Goal: Task Accomplishment & Management: Manage account settings

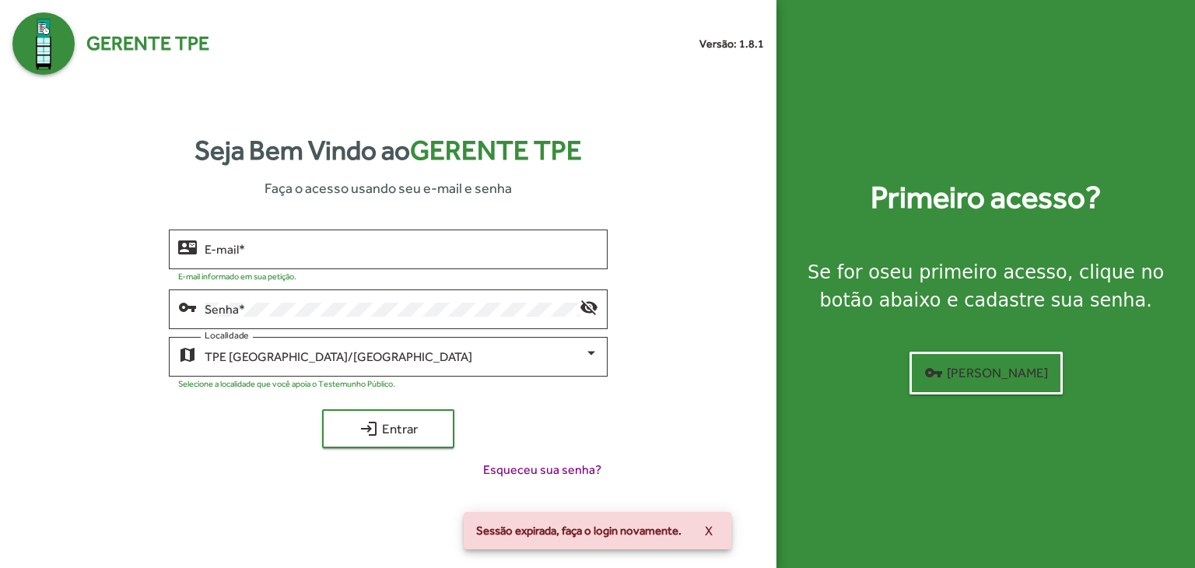
click at [299, 224] on div "Seja Bem Vindo ao Gerente TPE Faça o acesso usando seu e-mail e senha contact_m…" at bounding box center [387, 311] width 751 height 472
click at [299, 250] on input "E-mail *" at bounding box center [402, 250] width 394 height 14
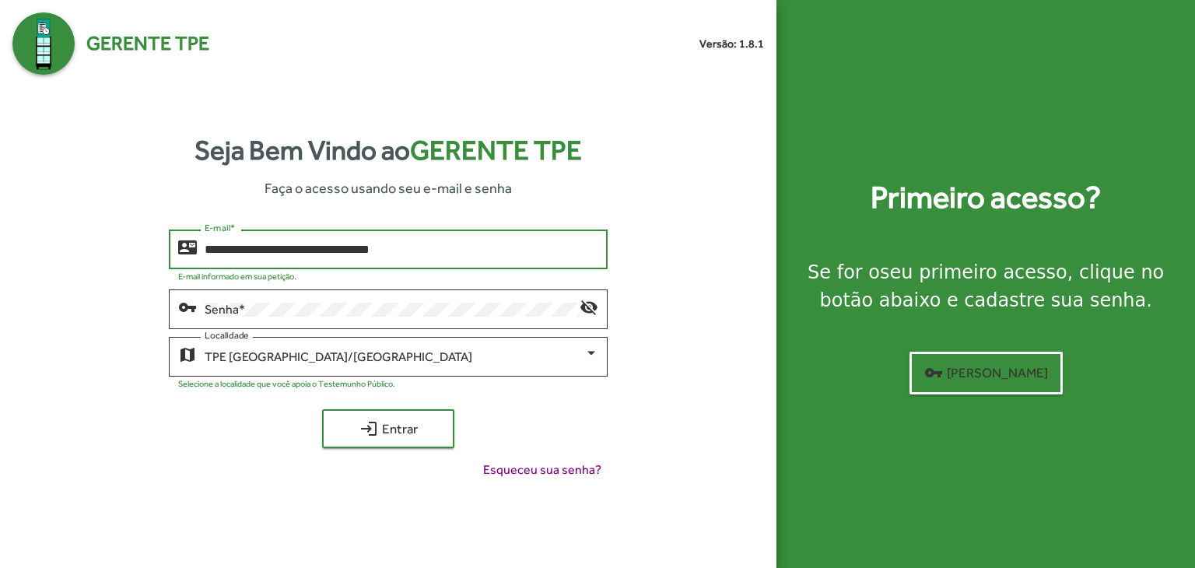
type input "**********"
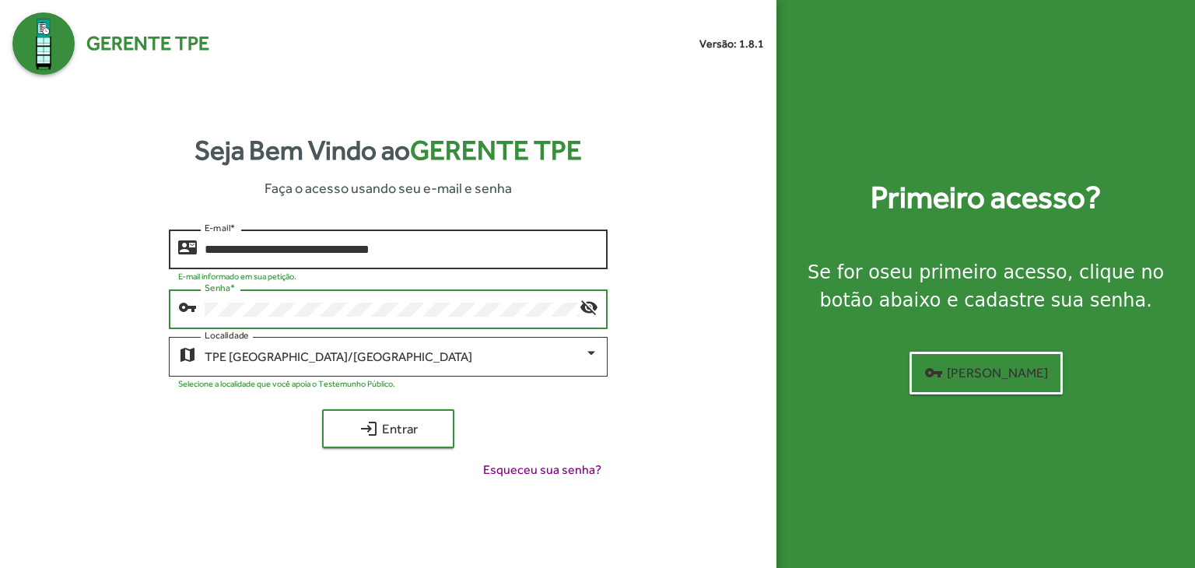
click at [322, 409] on button "login Entrar" at bounding box center [388, 428] width 132 height 39
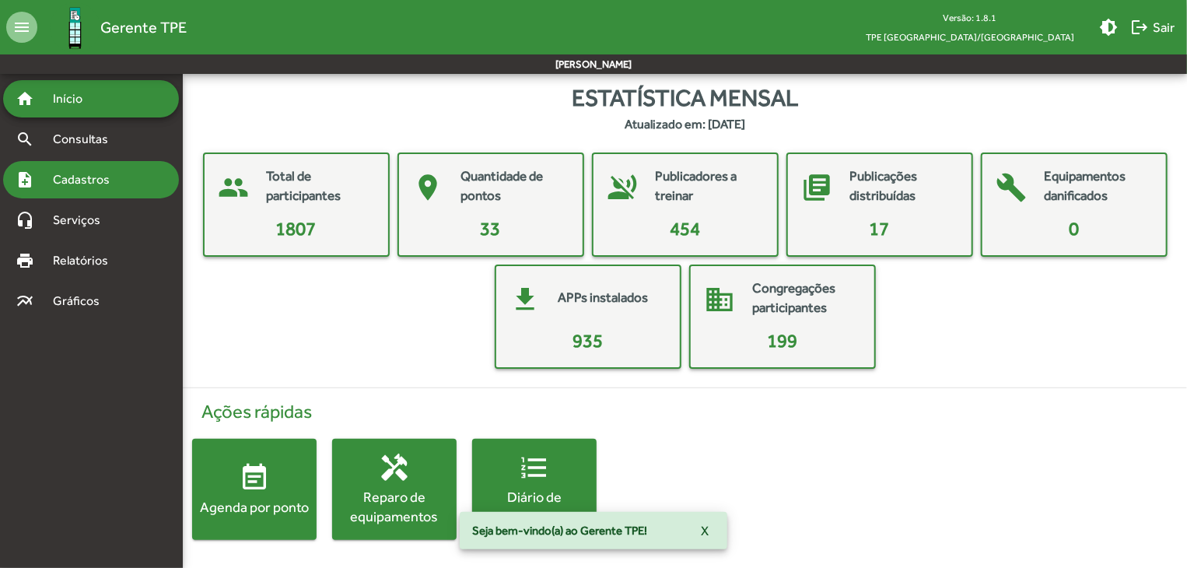
click at [100, 181] on span "Cadastros" at bounding box center [87, 179] width 86 height 19
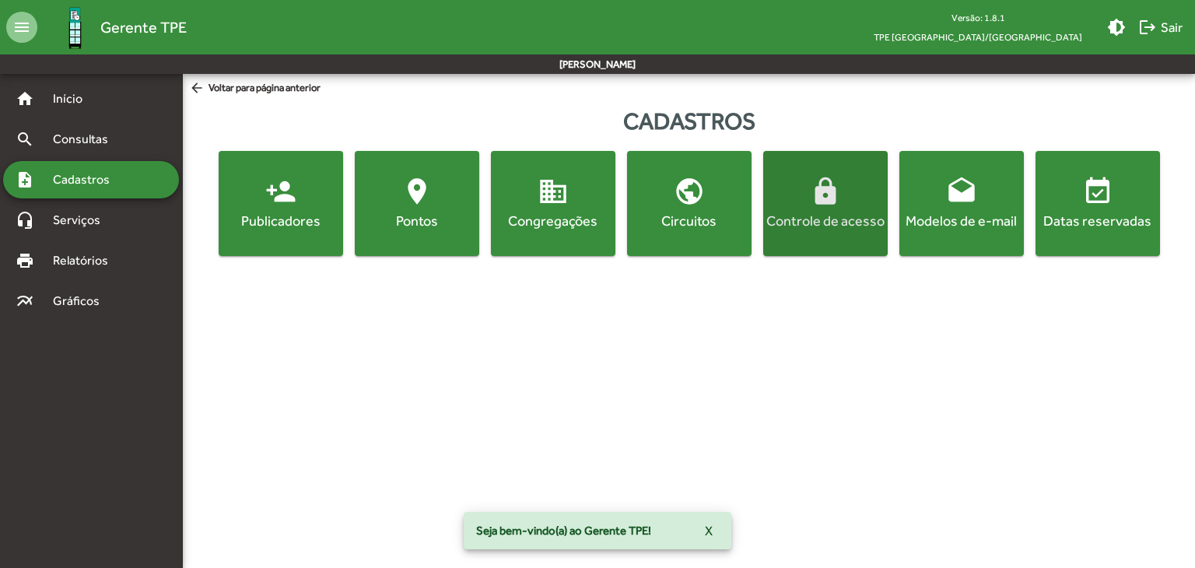
click at [795, 225] on div "Controle de acesso" at bounding box center [825, 220] width 118 height 19
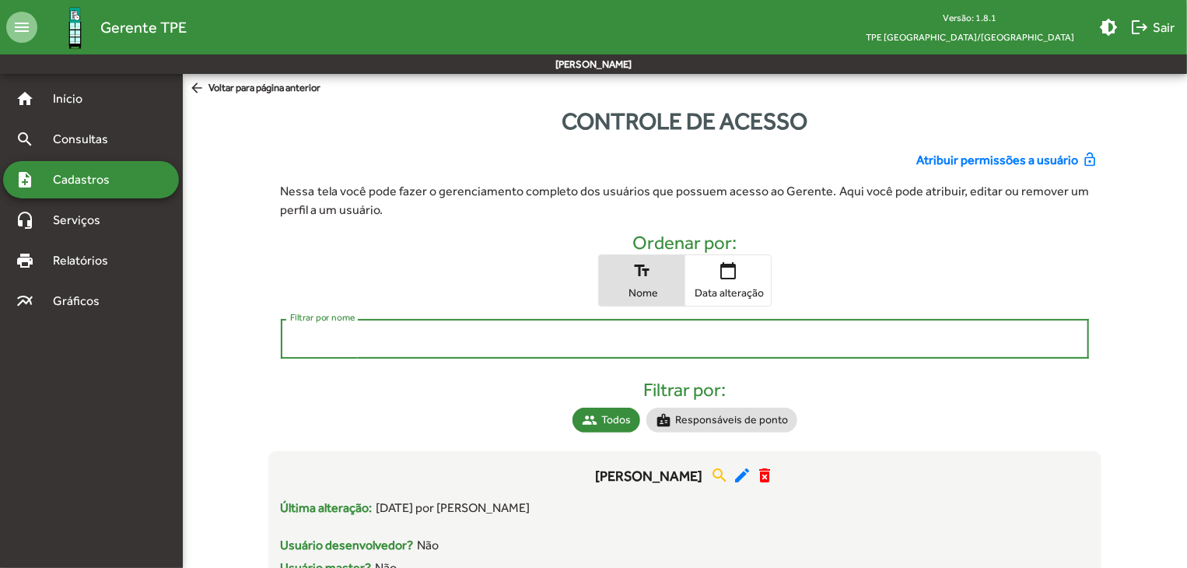
click at [672, 340] on input "Filtrar por nome" at bounding box center [685, 339] width 790 height 14
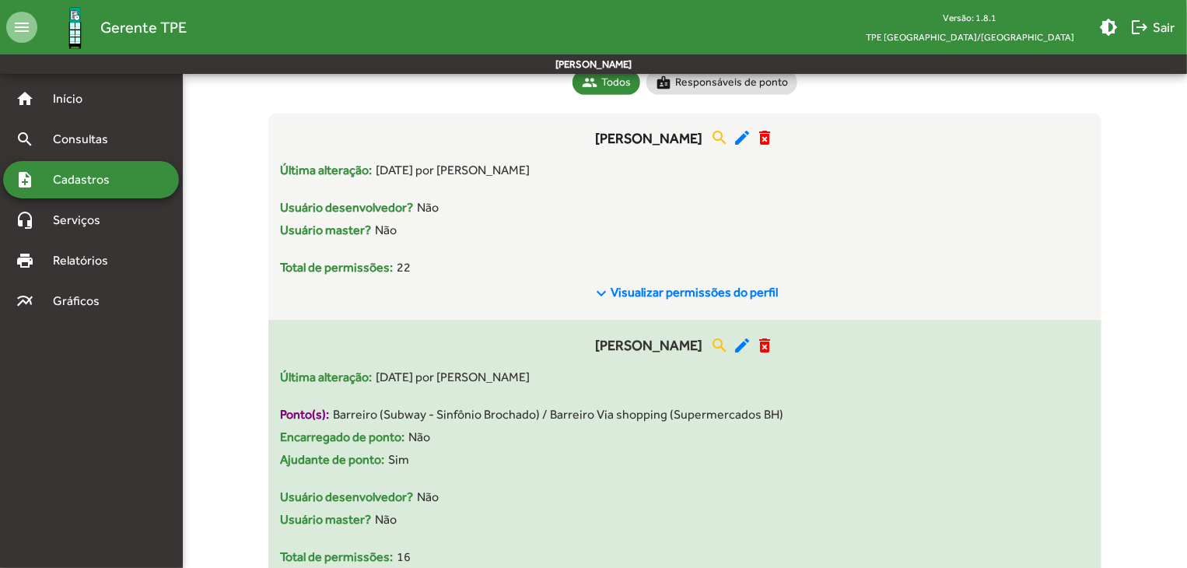
scroll to position [311, 0]
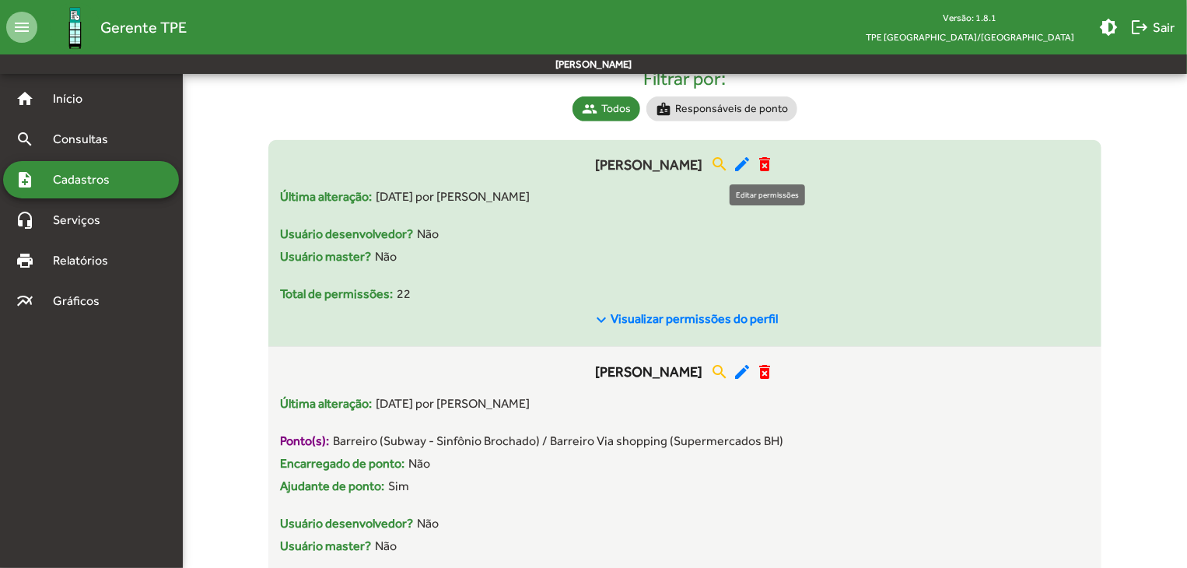
type input "**"
click at [751, 170] on mat-icon "edit" at bounding box center [742, 164] width 19 height 19
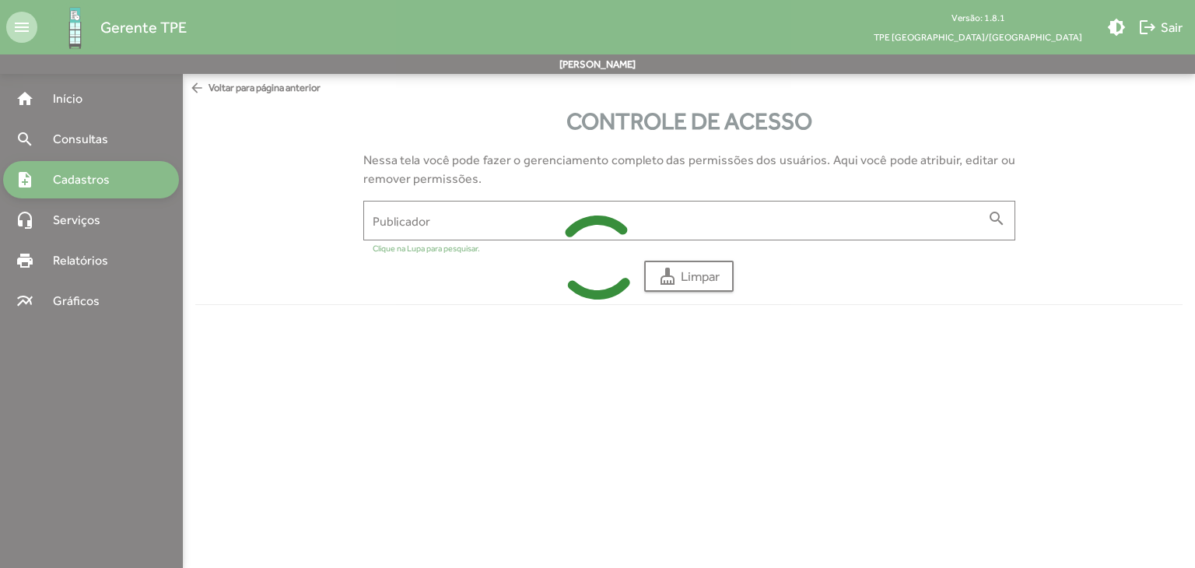
type input "**********"
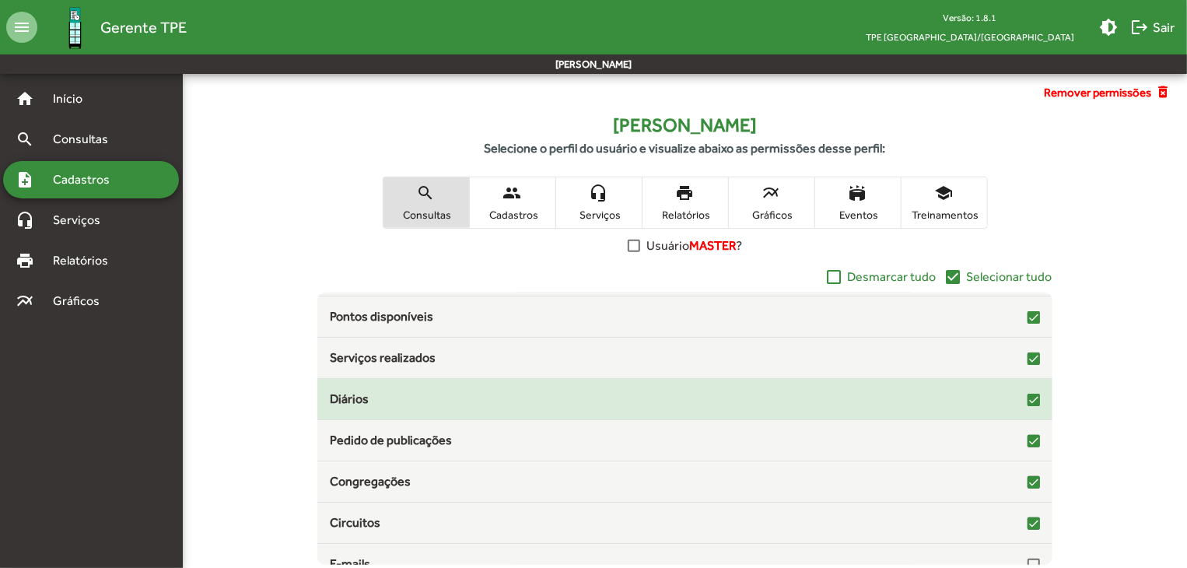
scroll to position [250, 0]
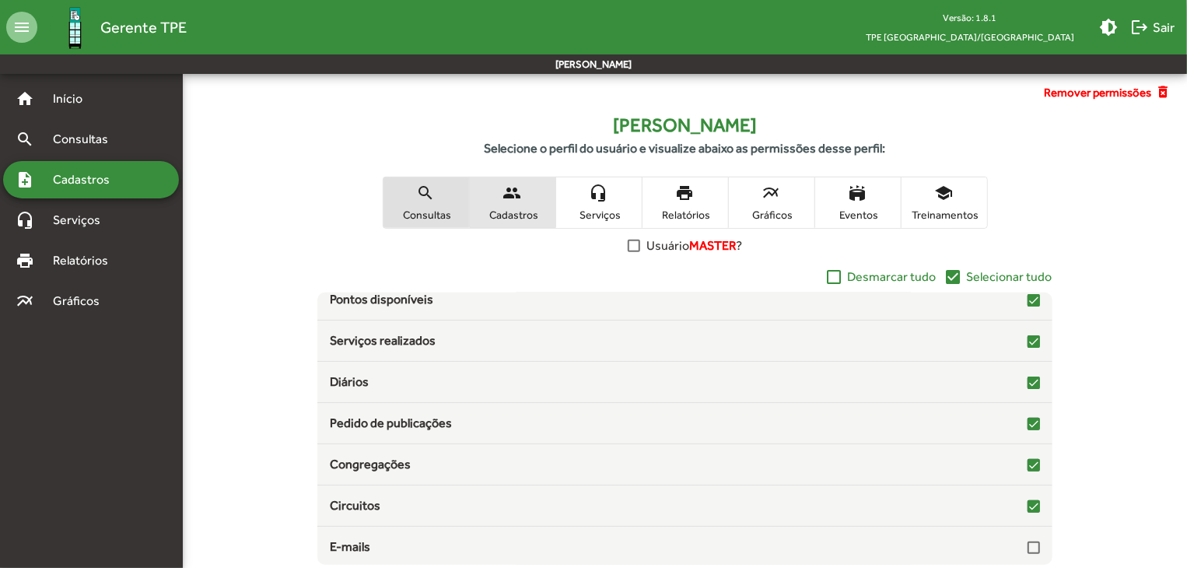
click at [513, 204] on span "people Cadastros" at bounding box center [513, 202] width 86 height 51
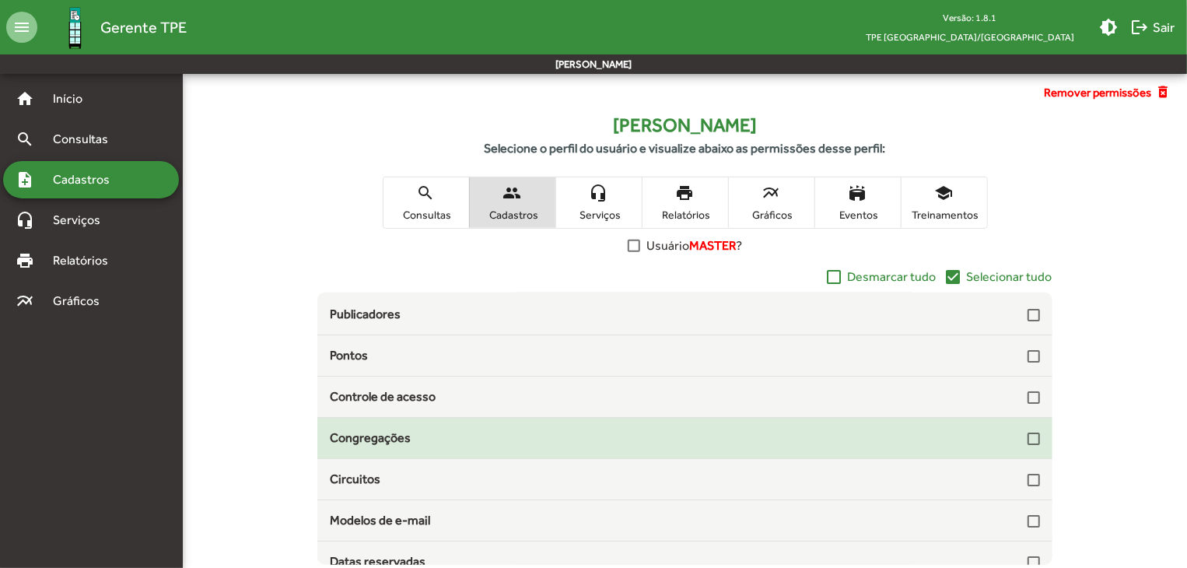
scroll to position [45, 0]
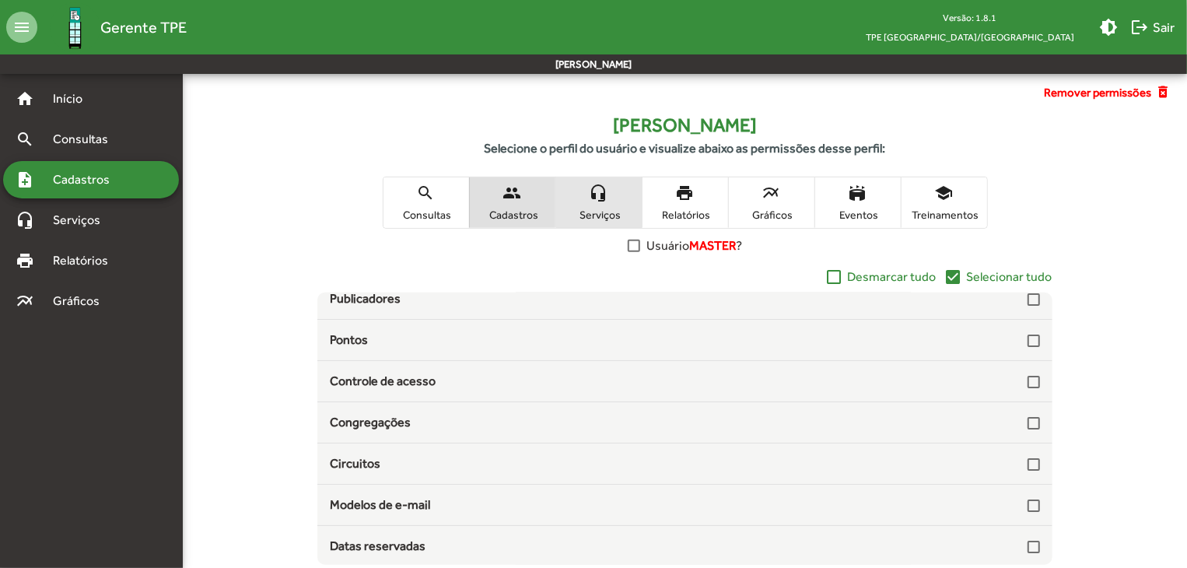
click at [612, 209] on span "Serviços" at bounding box center [599, 215] width 78 height 14
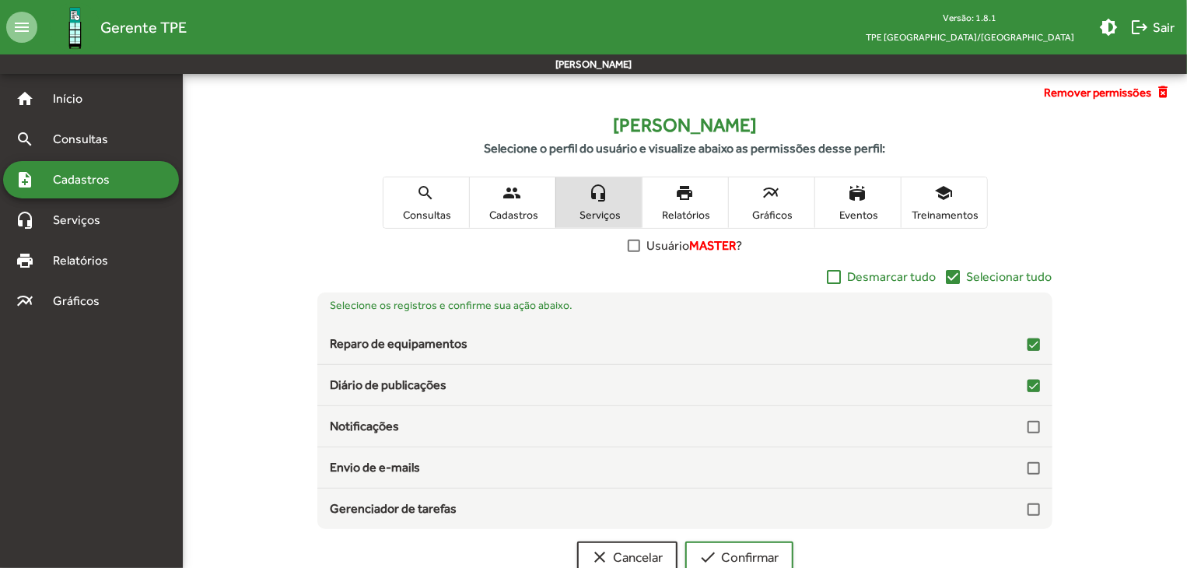
click at [690, 209] on span "Relatórios" at bounding box center [685, 215] width 78 height 14
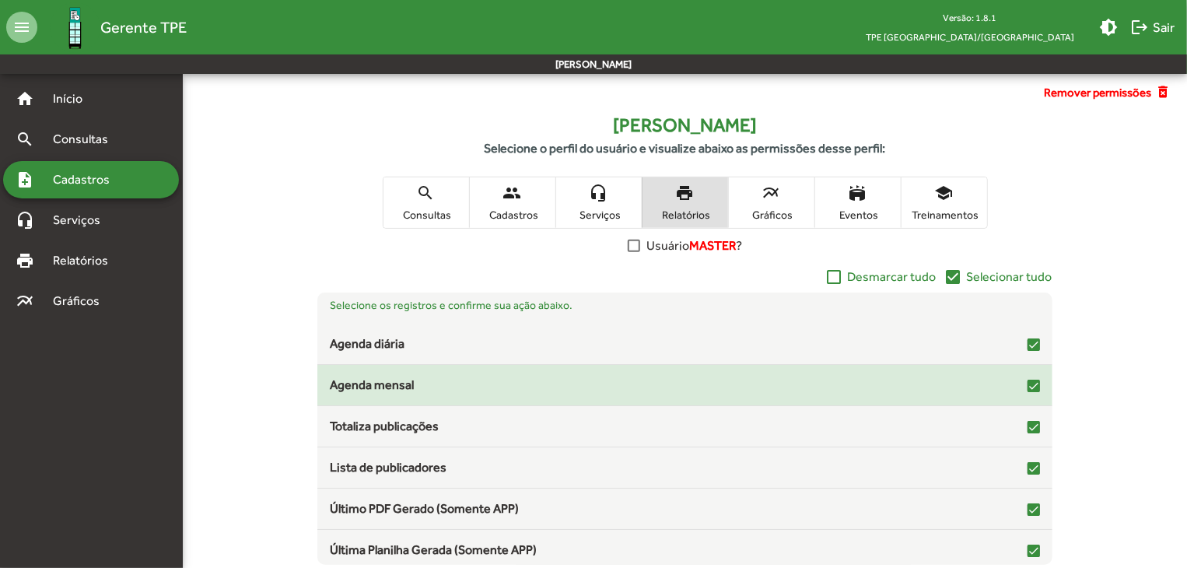
scroll to position [45, 0]
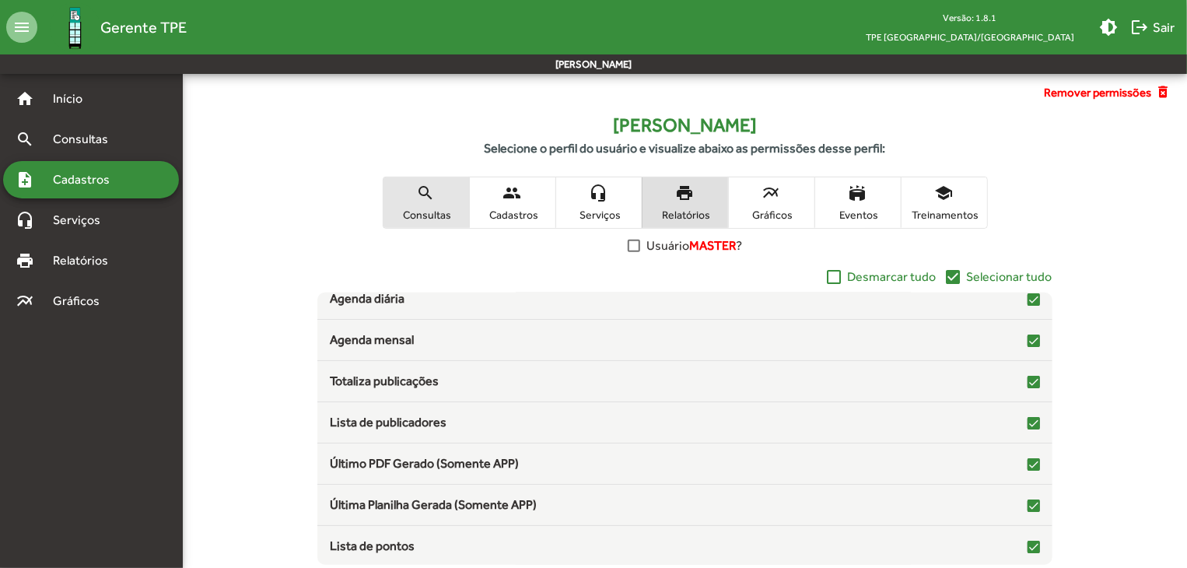
click at [429, 212] on span "Consultas" at bounding box center [426, 215] width 78 height 14
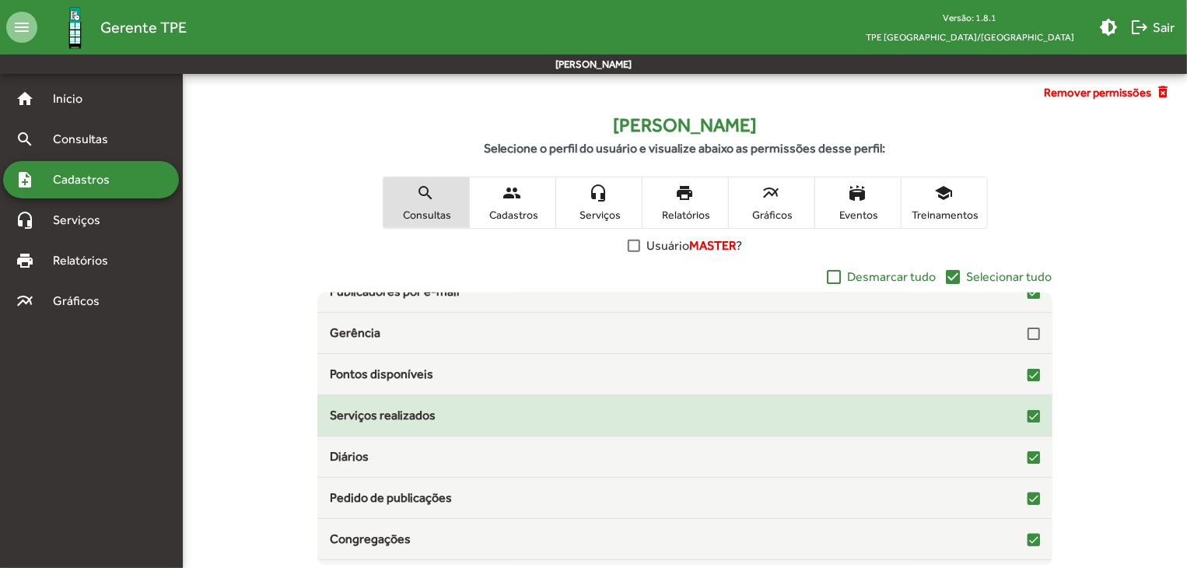
scroll to position [173, 0]
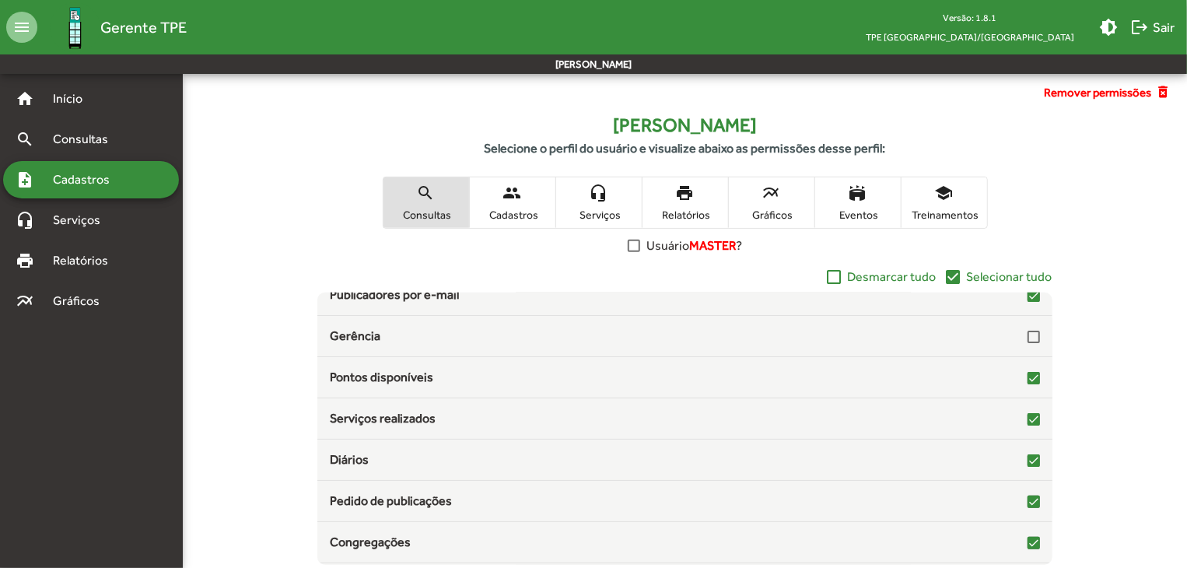
click at [613, 208] on span "Serviços" at bounding box center [599, 215] width 78 height 14
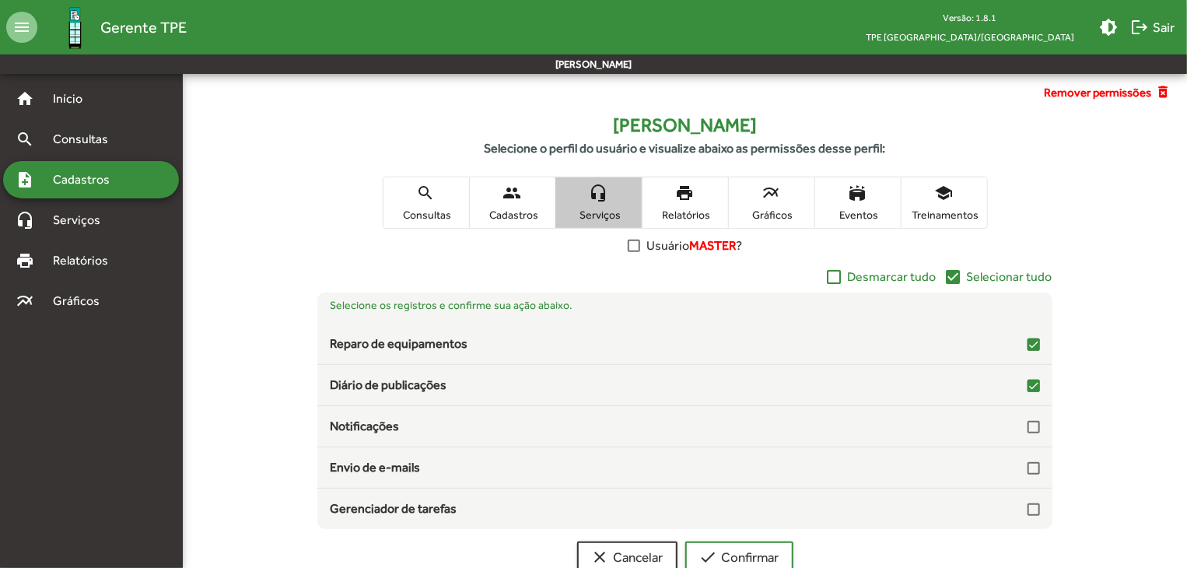
scroll to position [0, 0]
click at [686, 203] on span "print Relatórios" at bounding box center [685, 202] width 86 height 51
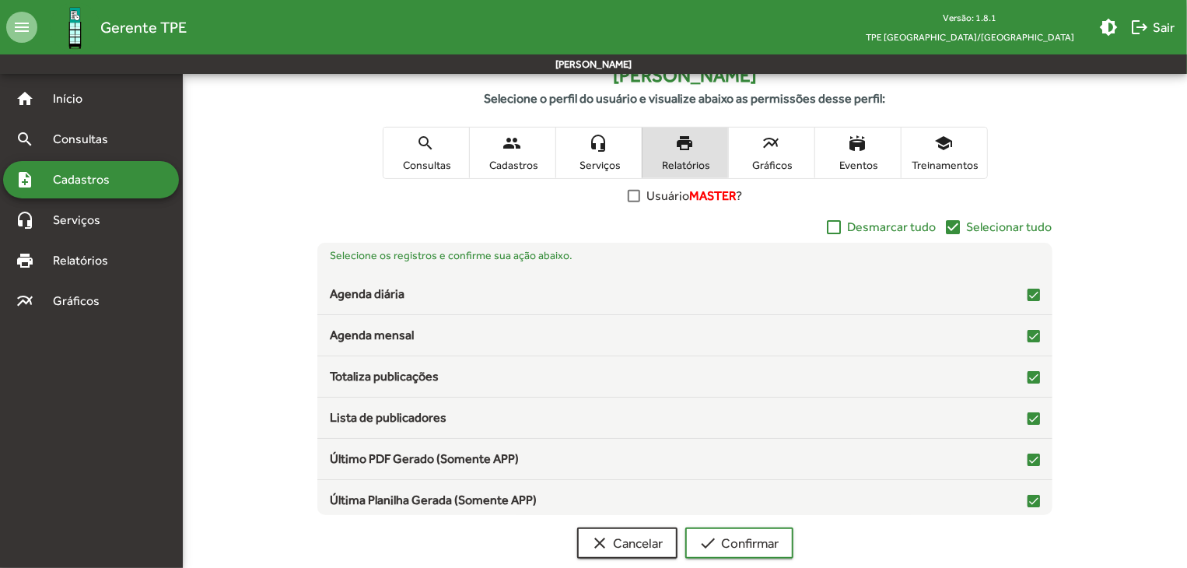
scroll to position [310, 0]
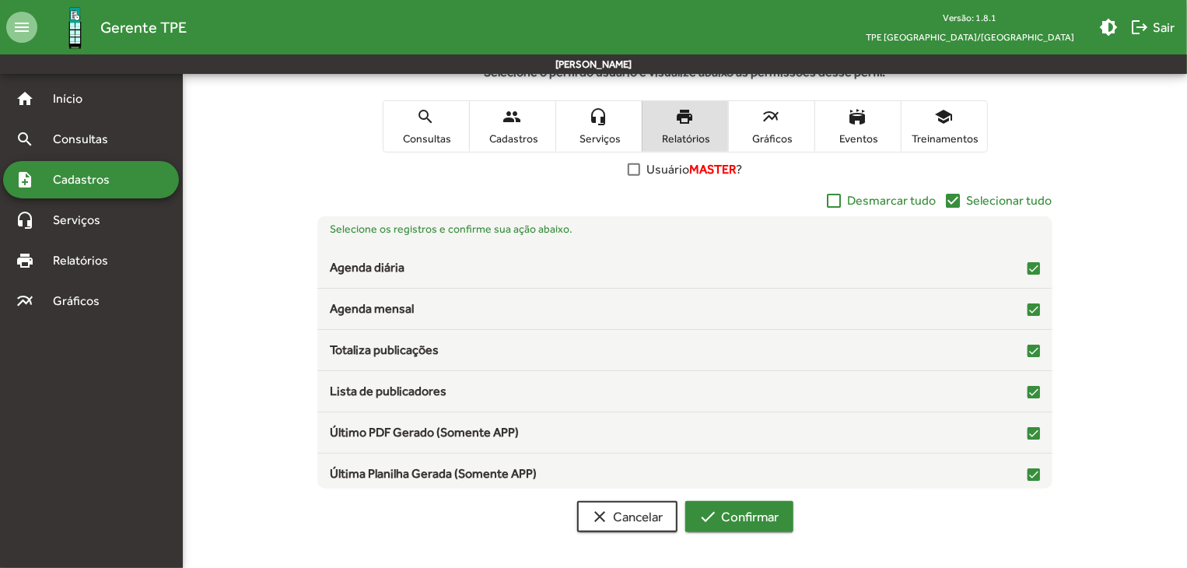
click at [779, 520] on span "check Confirmar" at bounding box center [739, 516] width 80 height 28
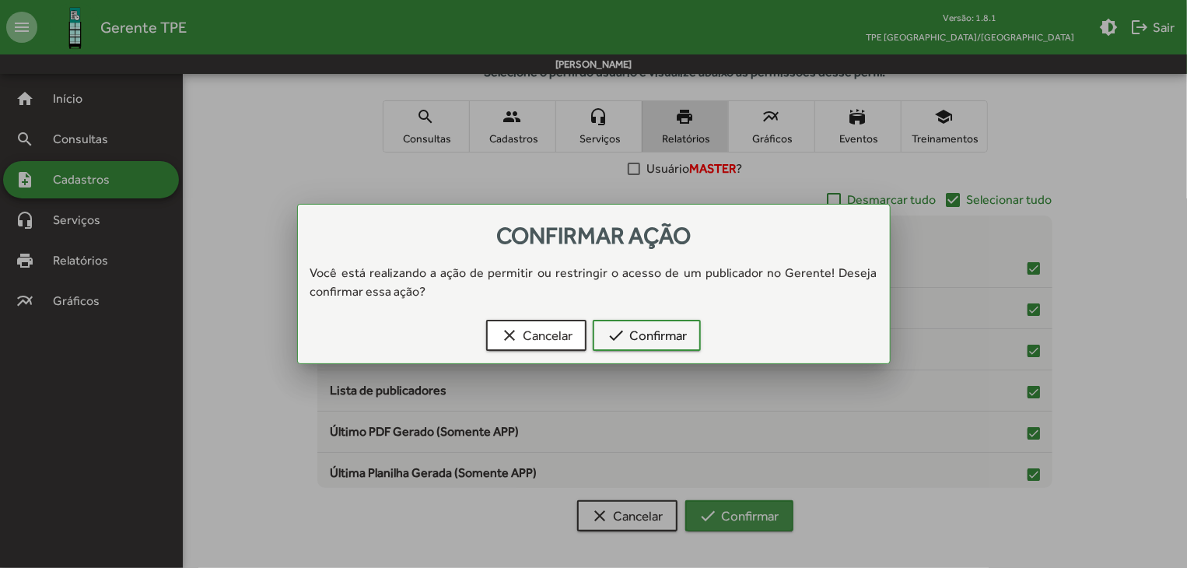
scroll to position [0, 0]
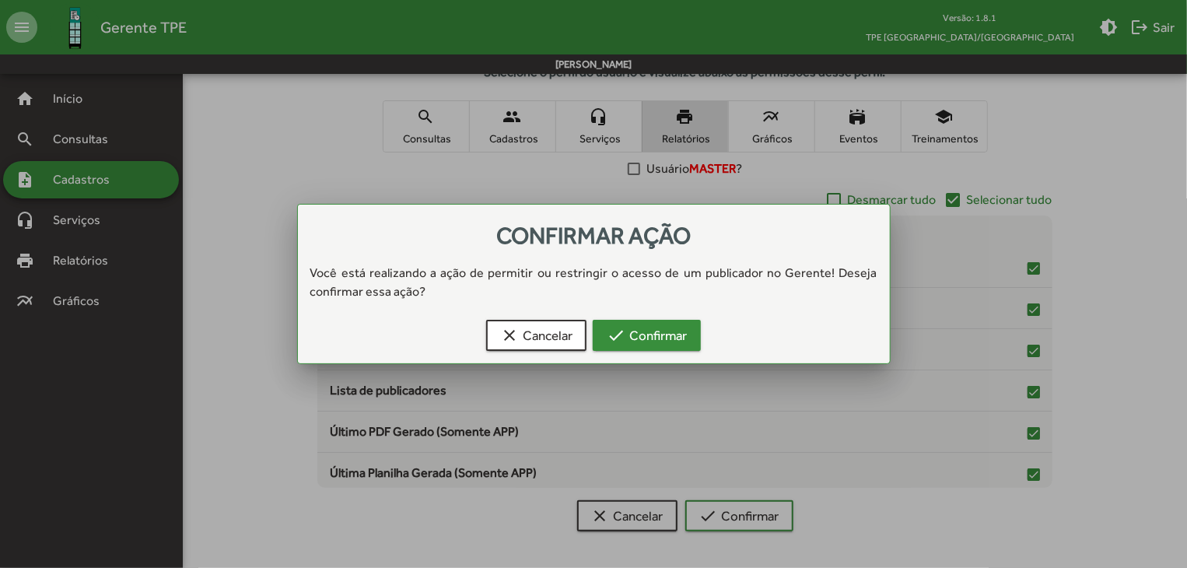
click at [641, 334] on span "check Confirmar" at bounding box center [647, 335] width 80 height 28
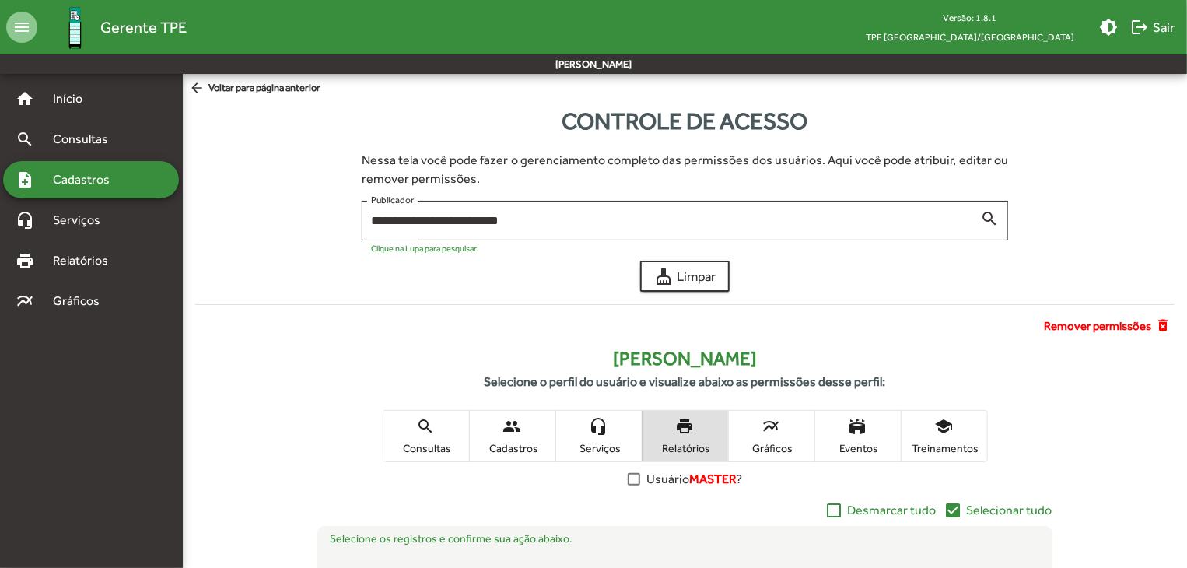
scroll to position [310, 0]
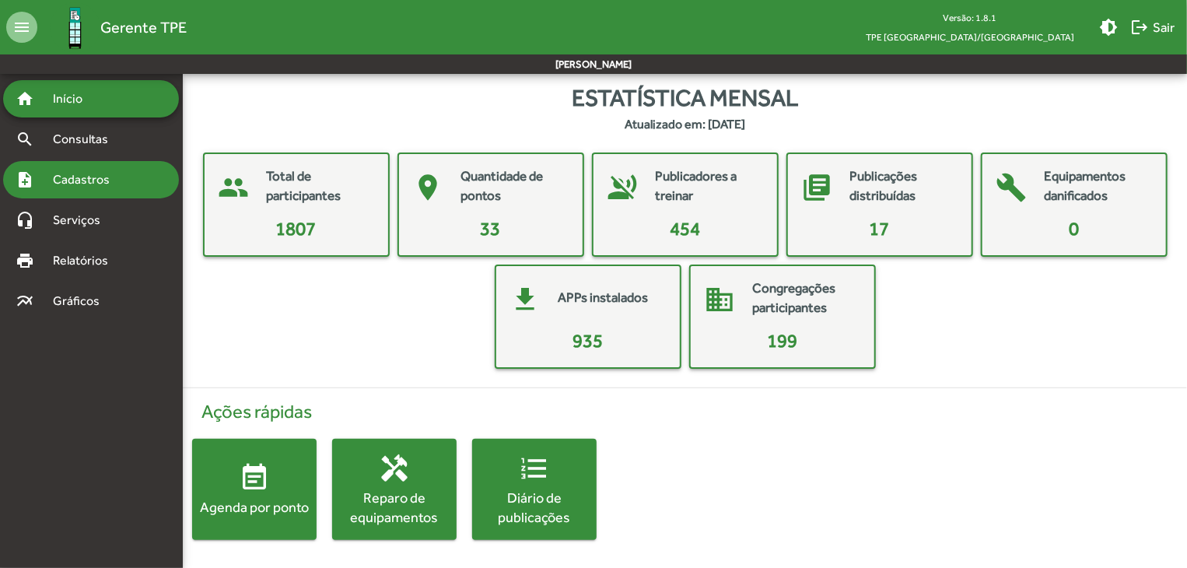
click at [88, 180] on span "Cadastros" at bounding box center [87, 179] width 86 height 19
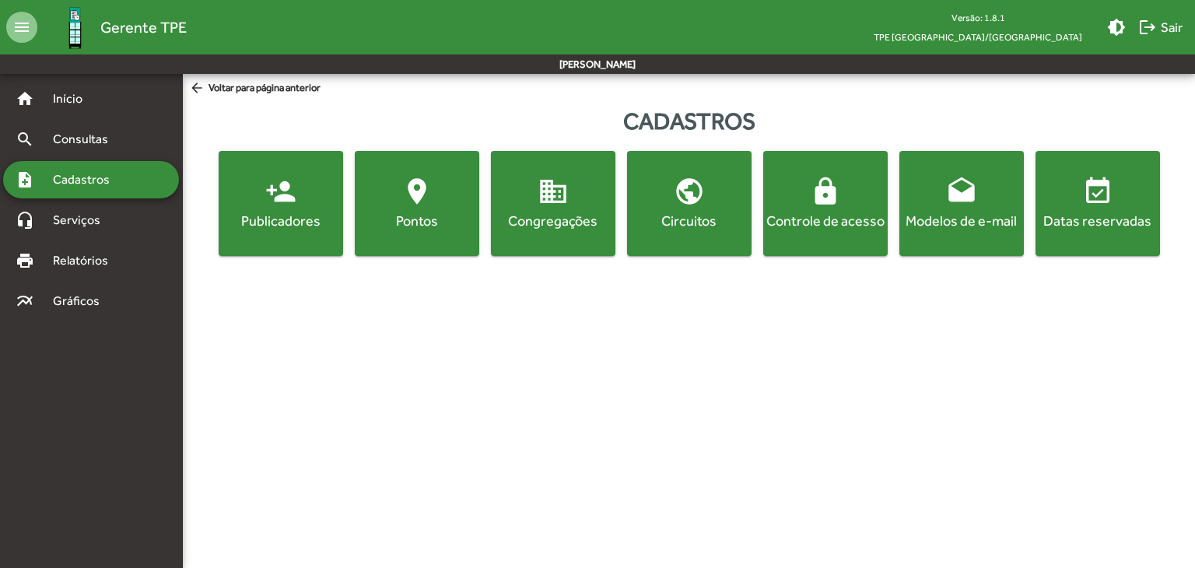
click at [815, 212] on div "Controle de acesso" at bounding box center [825, 220] width 118 height 19
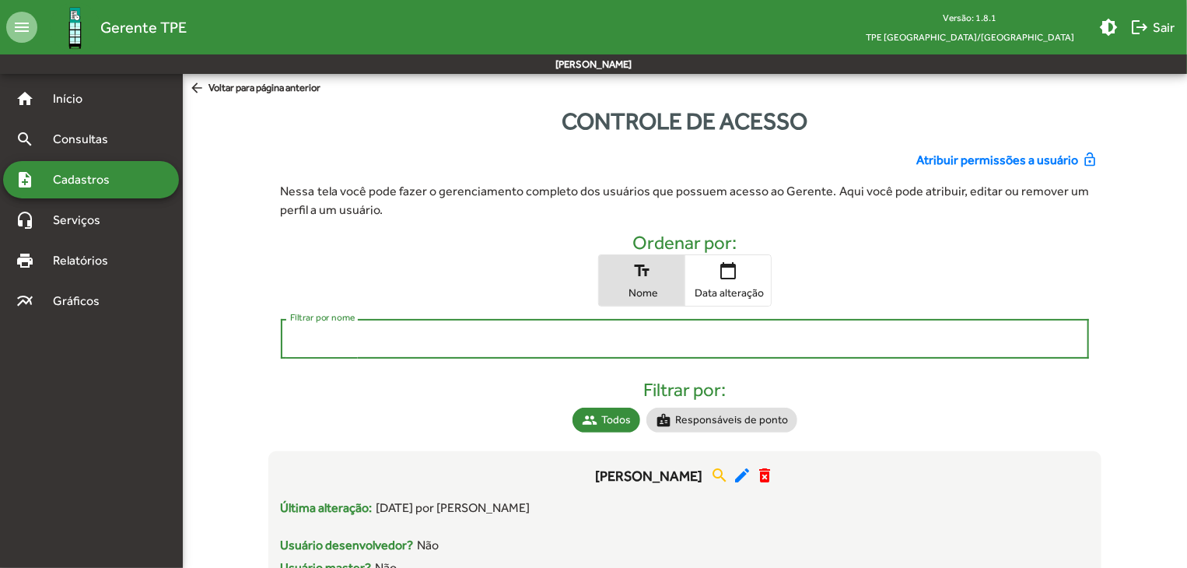
click at [698, 345] on input "Filtrar por nome" at bounding box center [685, 339] width 790 height 14
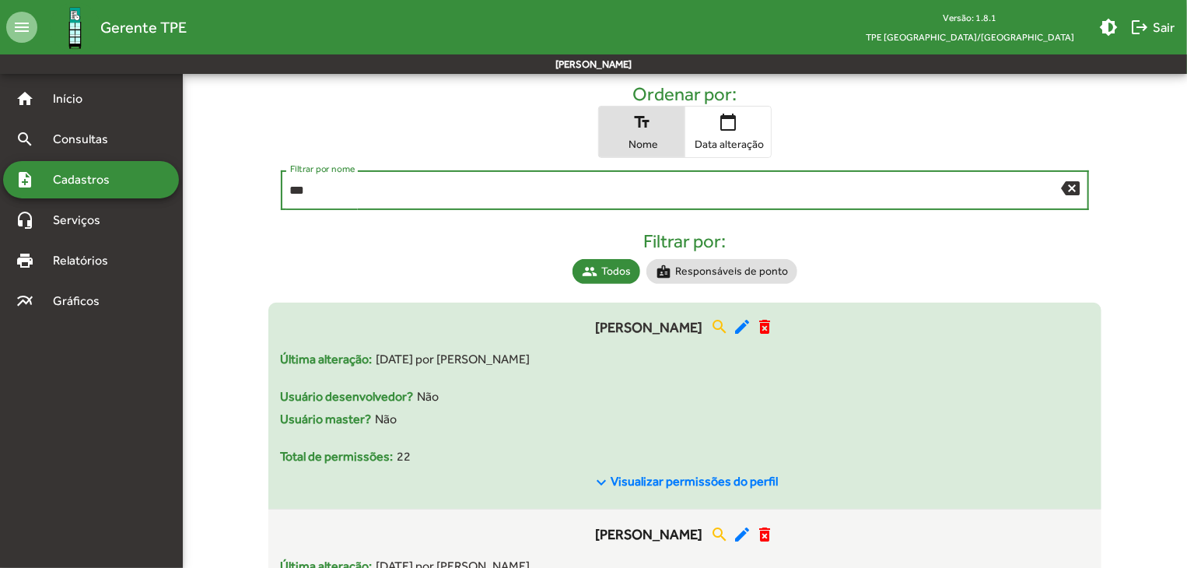
scroll to position [156, 0]
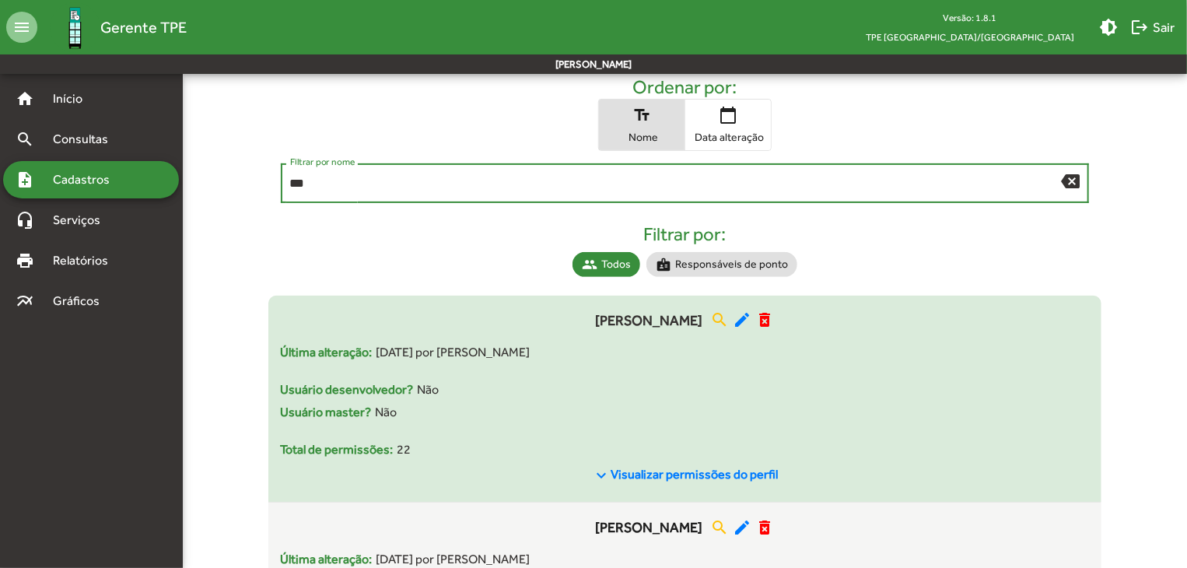
type input "***"
click at [673, 325] on span "[PERSON_NAME]" at bounding box center [648, 320] width 107 height 21
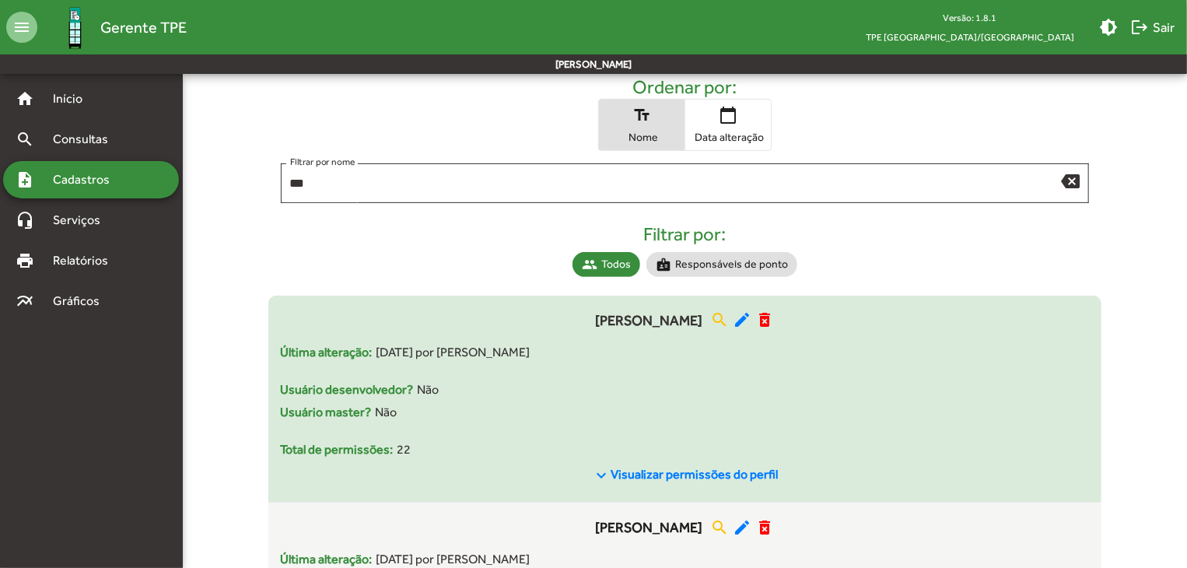
click at [712, 450] on div "Total de permissões: 22" at bounding box center [685, 449] width 809 height 19
click at [751, 321] on mat-icon "edit" at bounding box center [742, 319] width 19 height 19
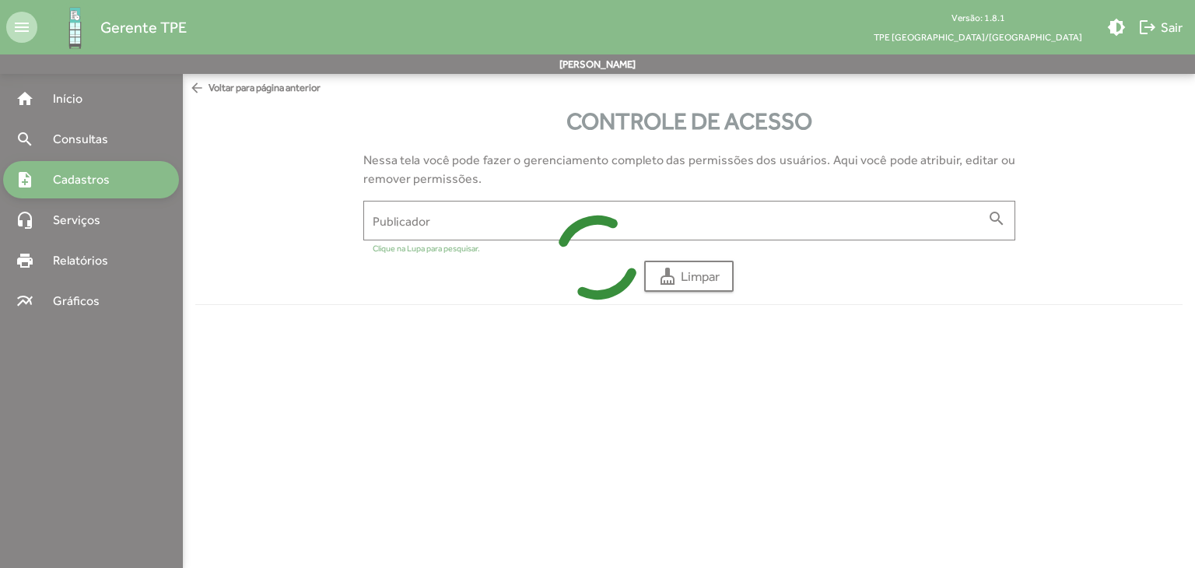
type input "**********"
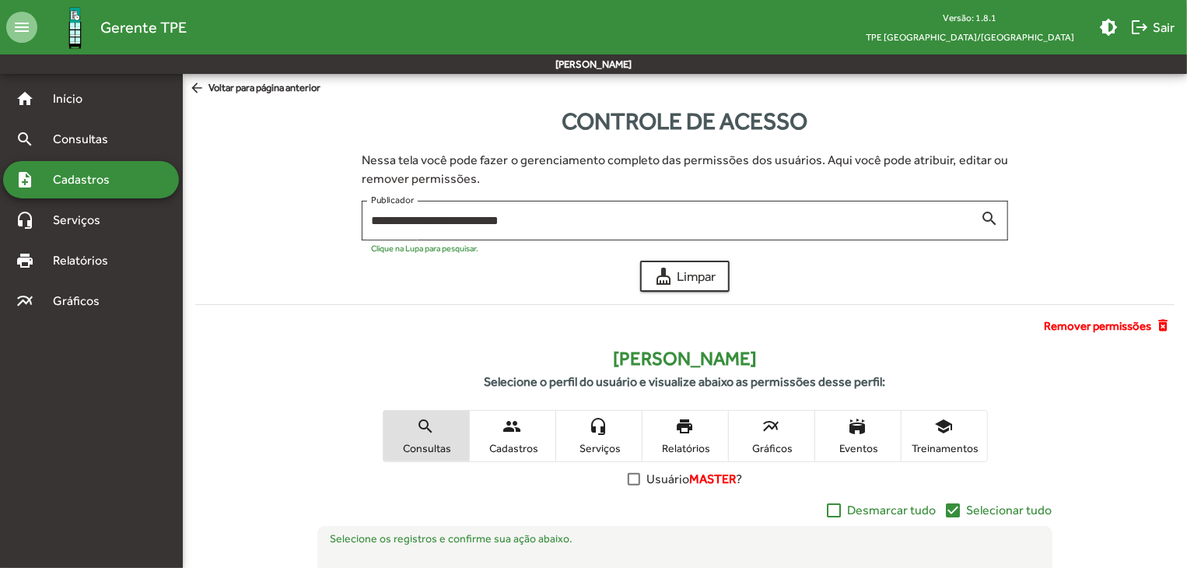
click at [1109, 326] on span "Remover permissões" at bounding box center [1097, 326] width 107 height 18
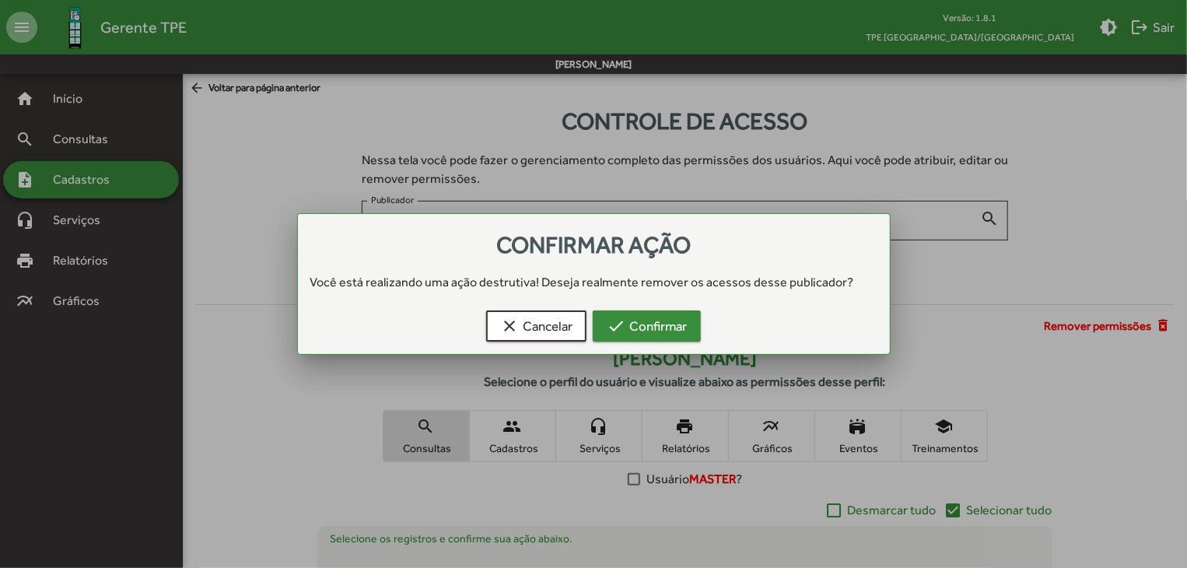
click at [649, 332] on span "check Confirmar" at bounding box center [647, 326] width 80 height 28
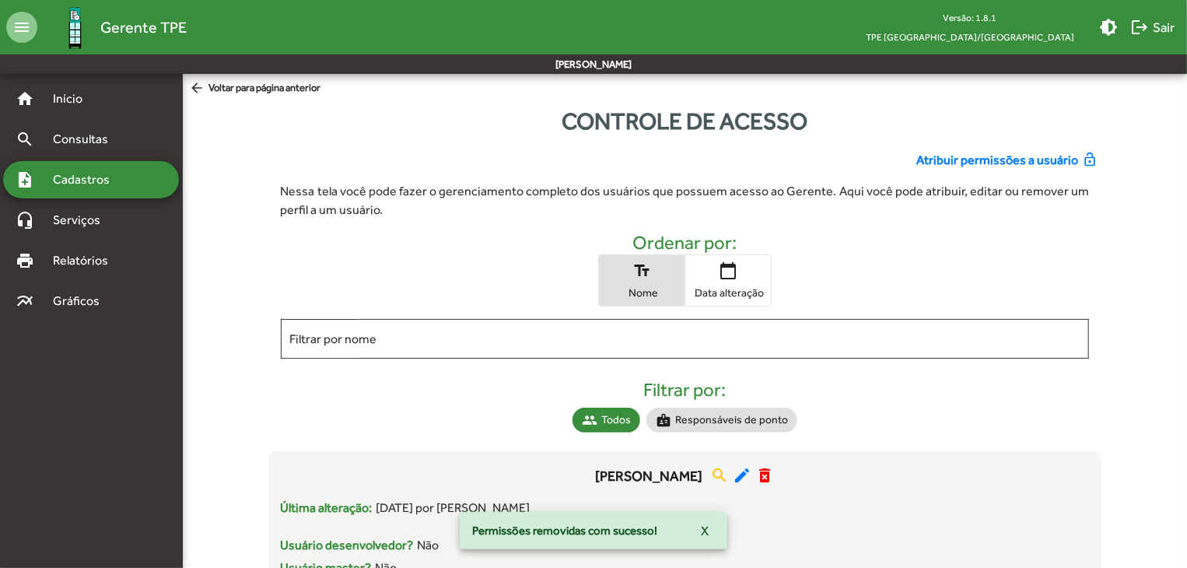
click at [926, 157] on span "Atribuir permissões a usuário" at bounding box center [997, 160] width 162 height 19
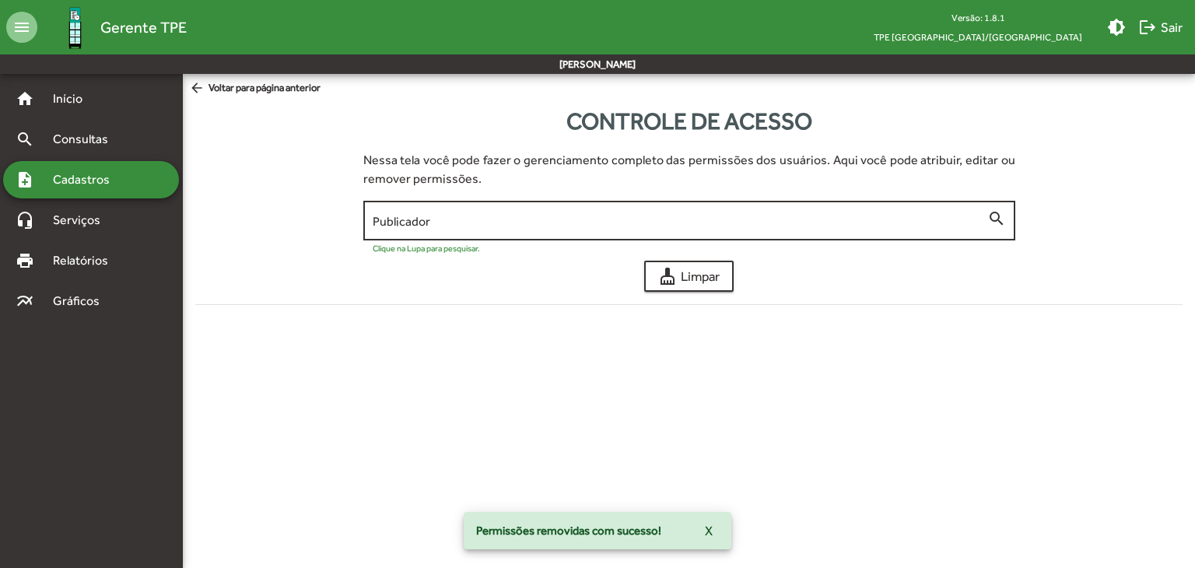
click at [426, 227] on input "Publicador" at bounding box center [680, 221] width 614 height 14
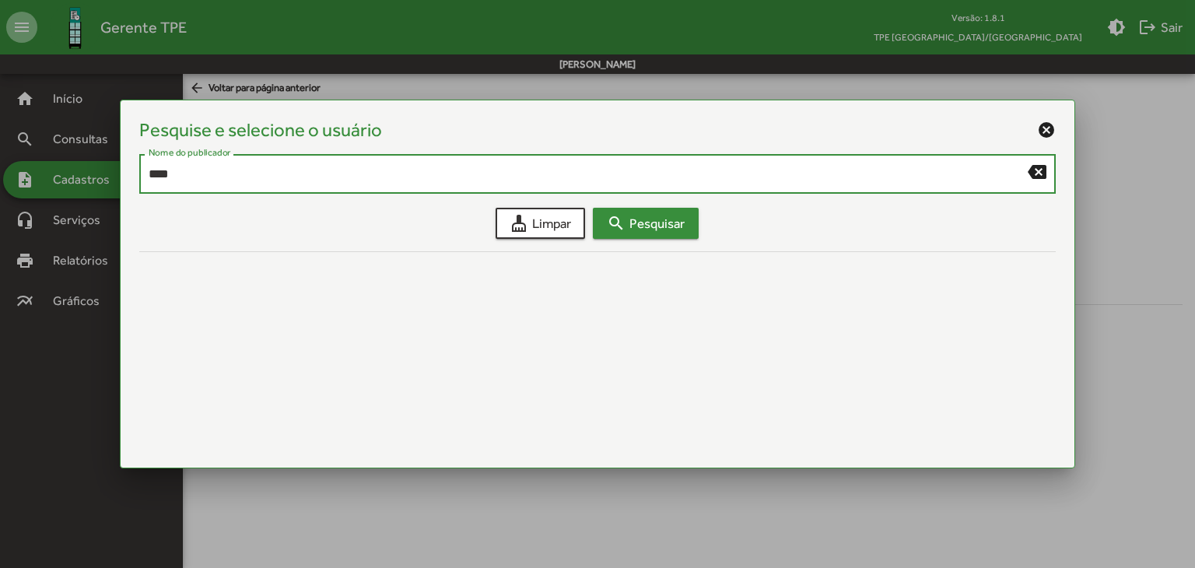
type input "****"
click at [653, 231] on span "search Pesquisar" at bounding box center [646, 223] width 78 height 28
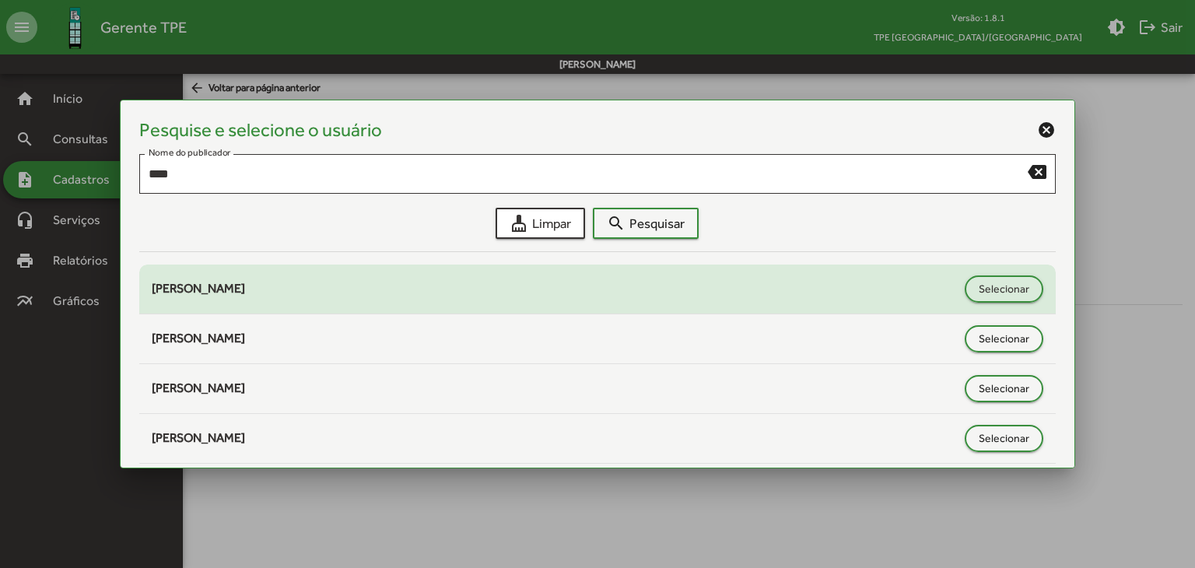
click at [419, 288] on div "[PERSON_NAME]" at bounding box center [555, 288] width 806 height 19
click at [968, 285] on button "Selecionar" at bounding box center [1003, 288] width 79 height 27
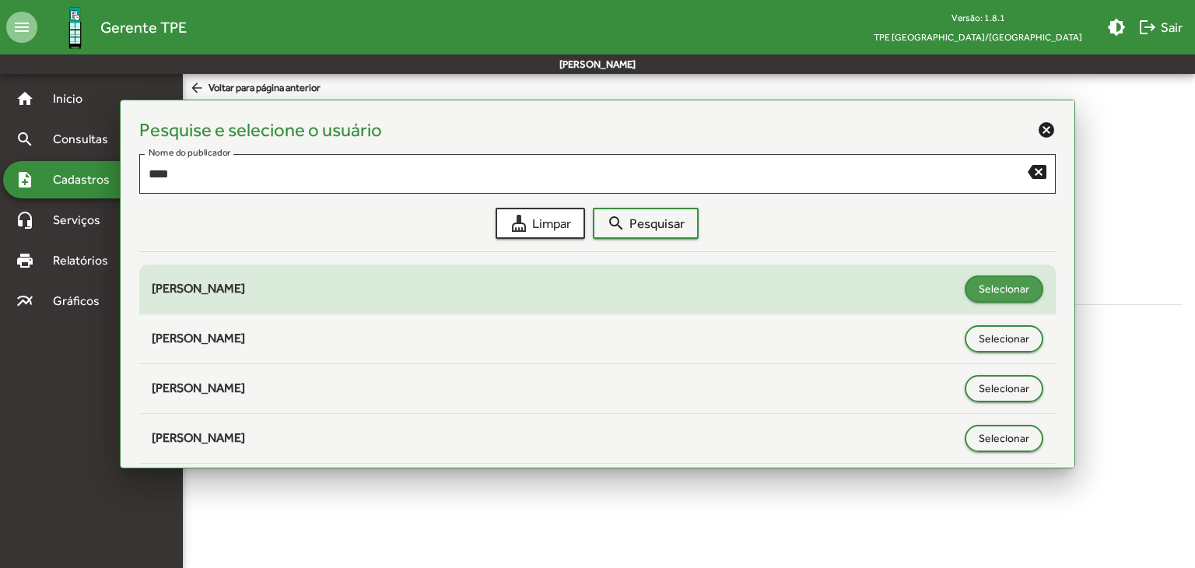
type input "**********"
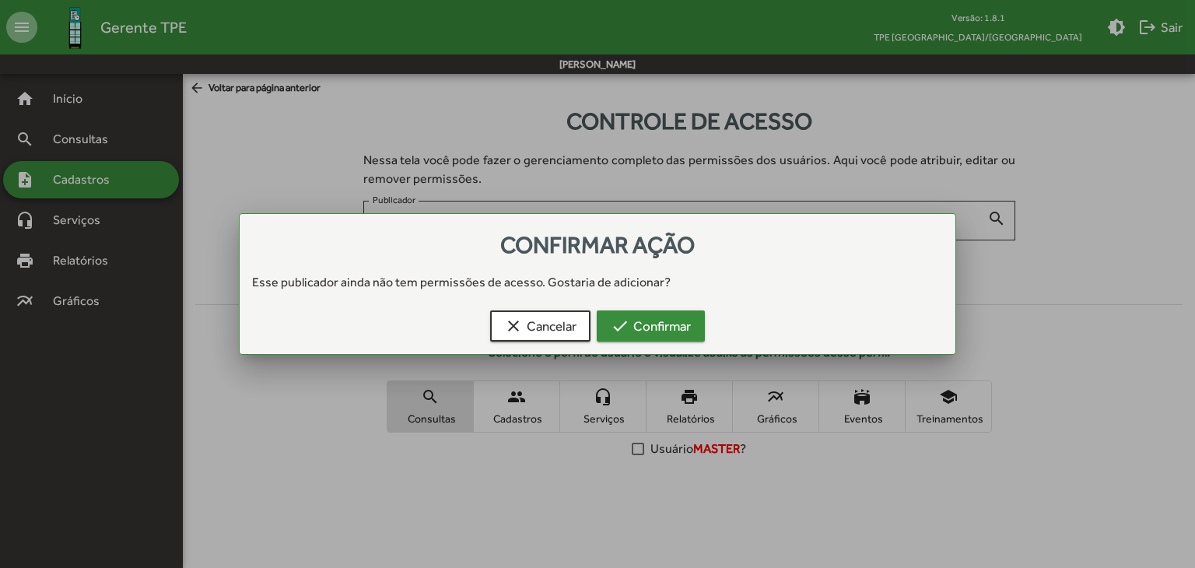
click at [640, 325] on span "check Confirmar" at bounding box center [651, 326] width 80 height 28
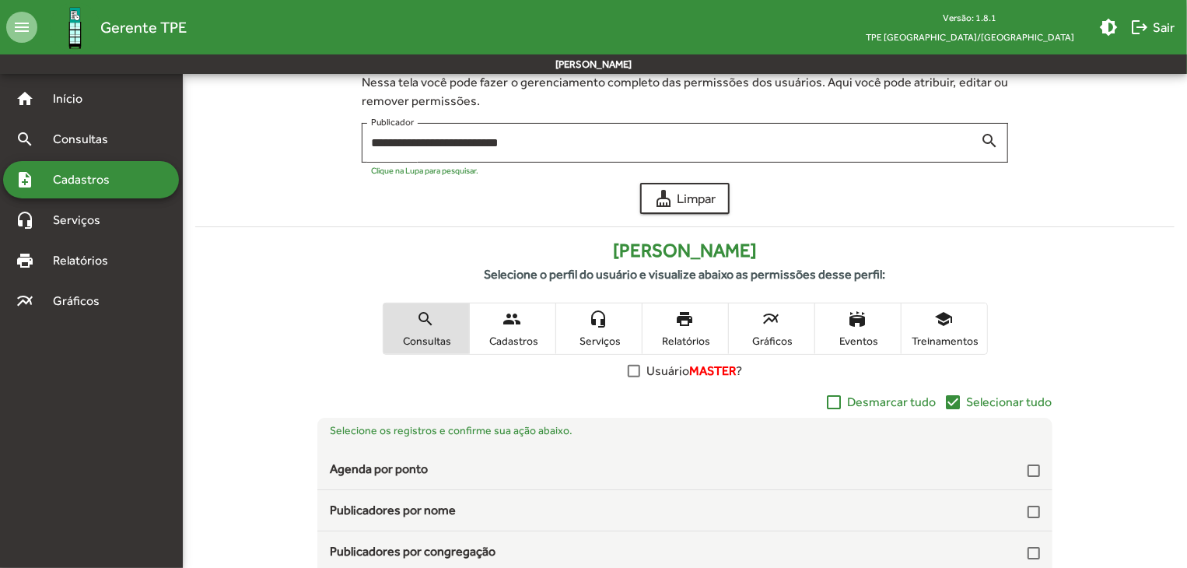
scroll to position [233, 0]
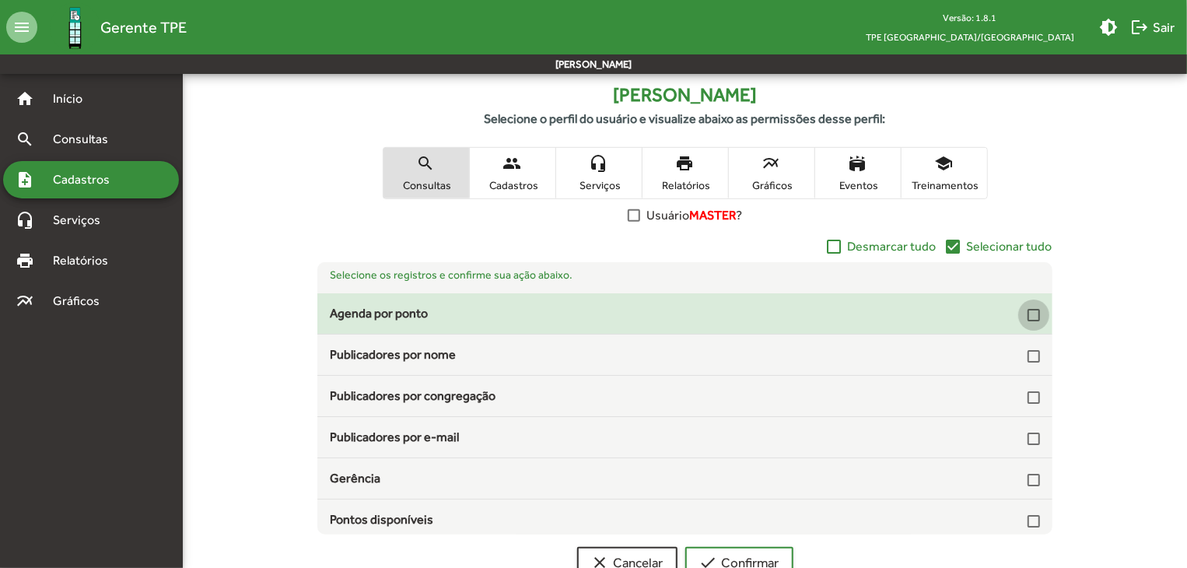
click at [1030, 313] on div at bounding box center [1033, 315] width 12 height 12
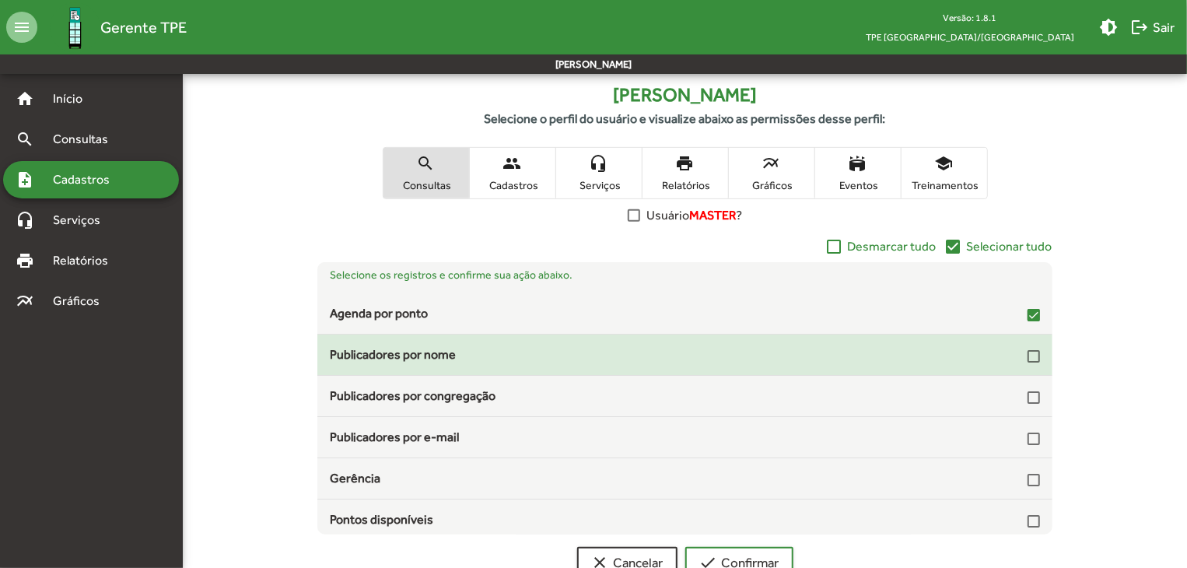
click at [1029, 354] on div at bounding box center [1033, 356] width 12 height 12
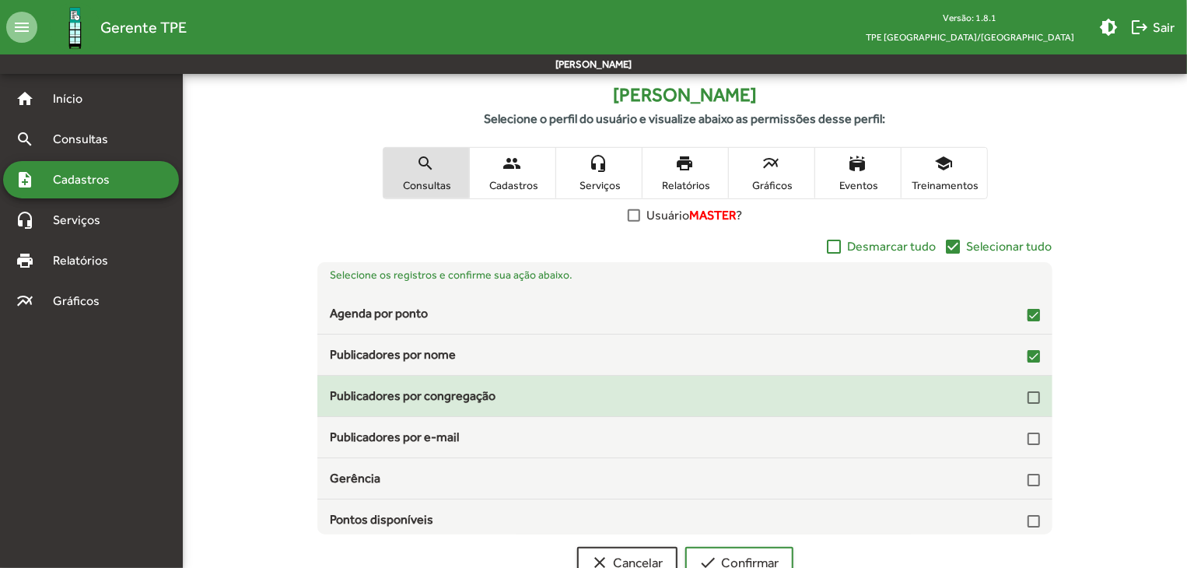
click at [1027, 396] on div at bounding box center [1033, 397] width 12 height 12
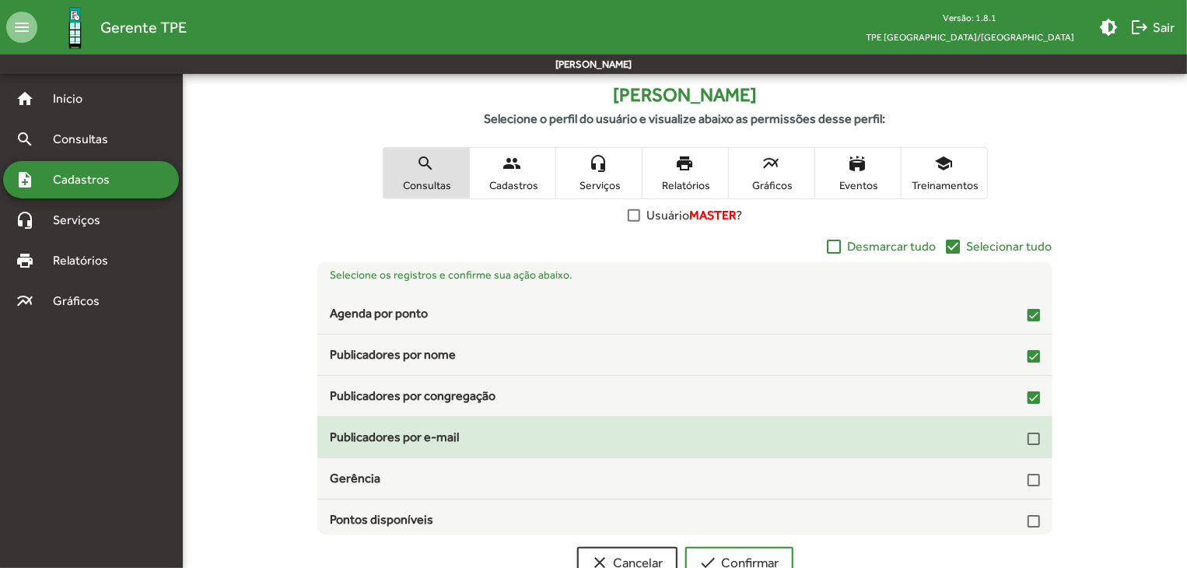
click at [1027, 433] on div at bounding box center [1033, 438] width 12 height 12
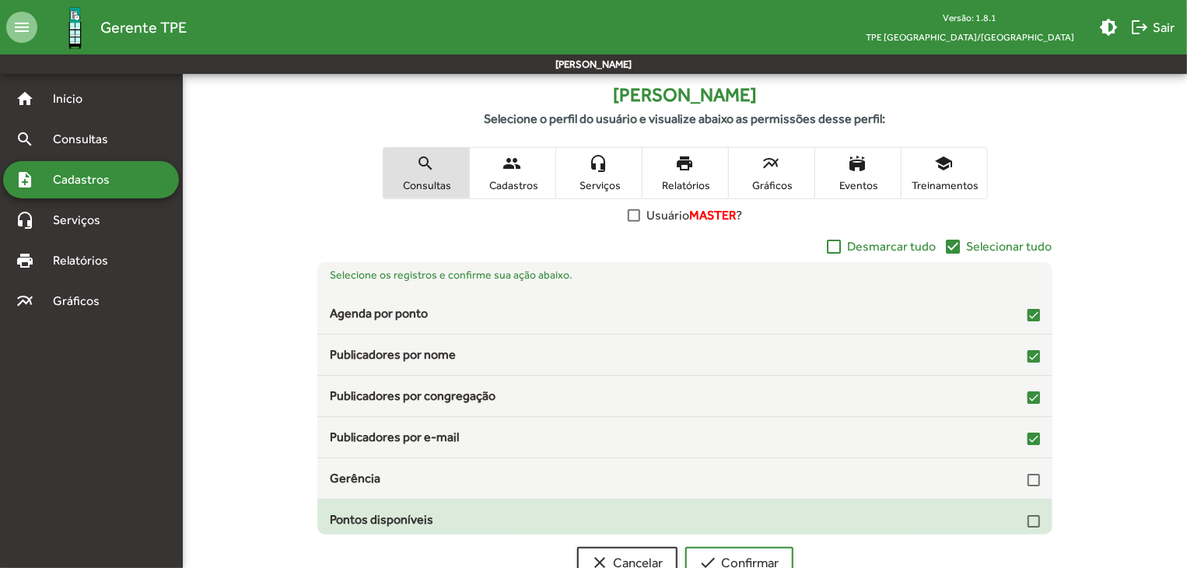
click at [1027, 522] on div at bounding box center [1033, 521] width 12 height 12
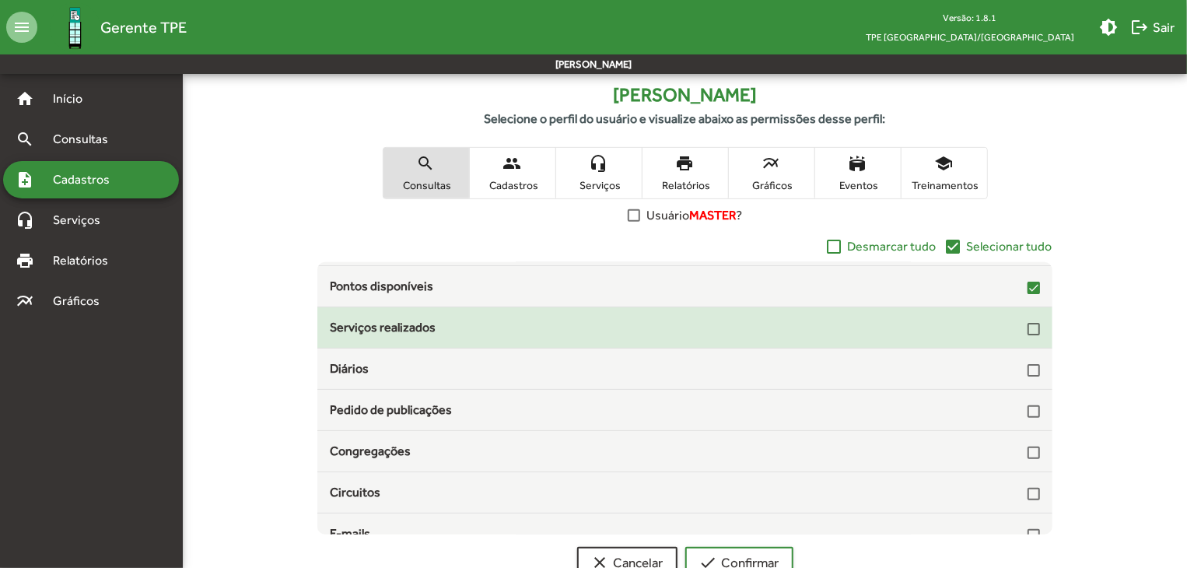
click at [1033, 332] on div "Serviços realizados" at bounding box center [684, 327] width 734 height 19
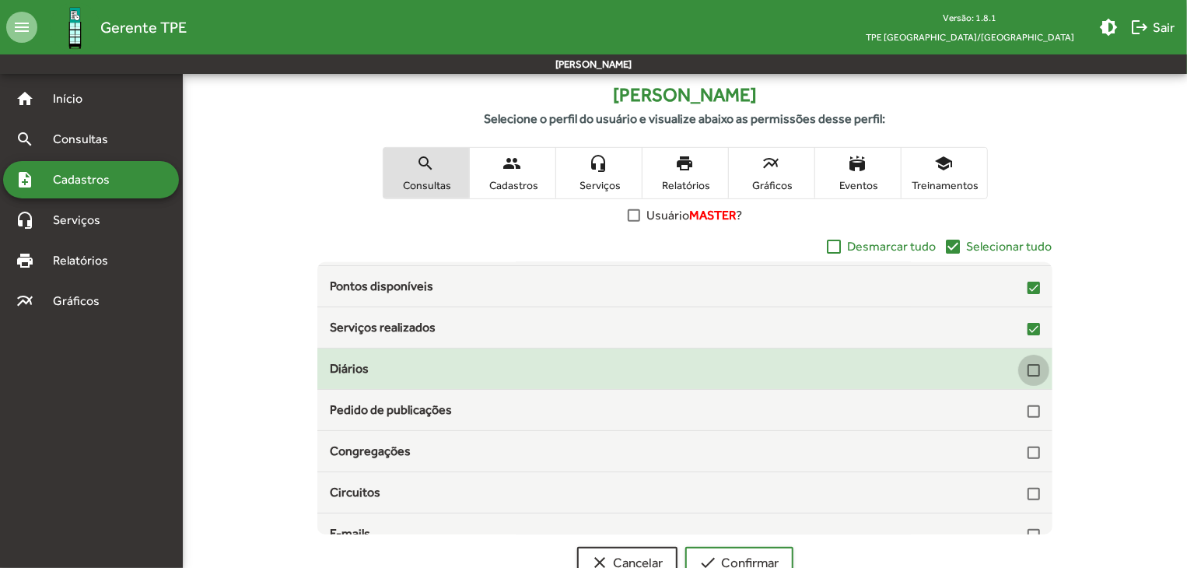
click at [1030, 364] on div at bounding box center [1033, 370] width 12 height 12
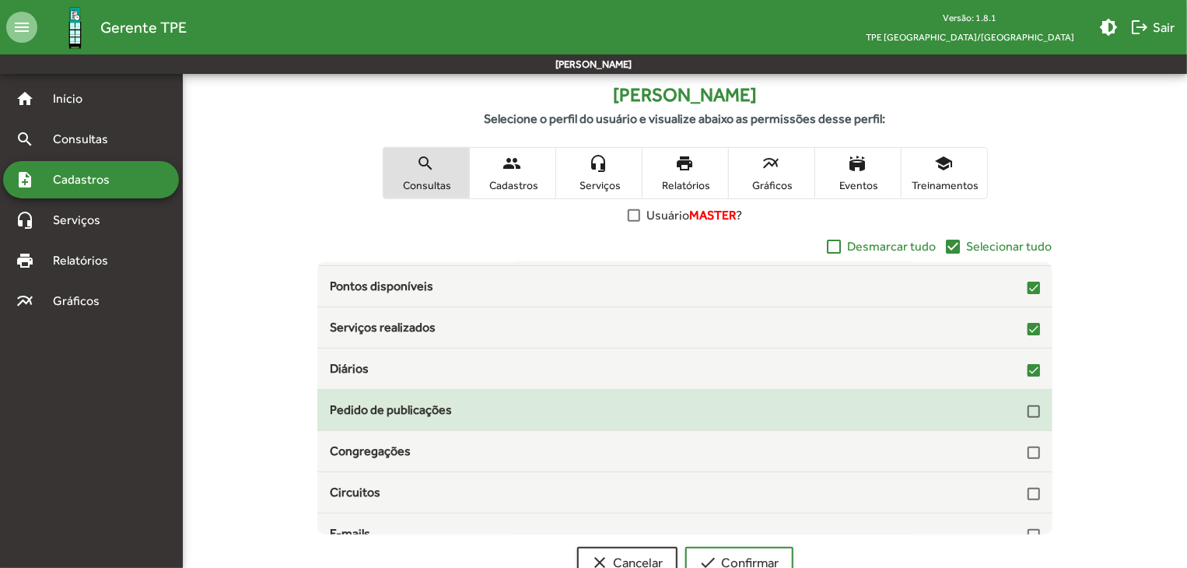
click at [1031, 408] on div at bounding box center [1033, 411] width 12 height 12
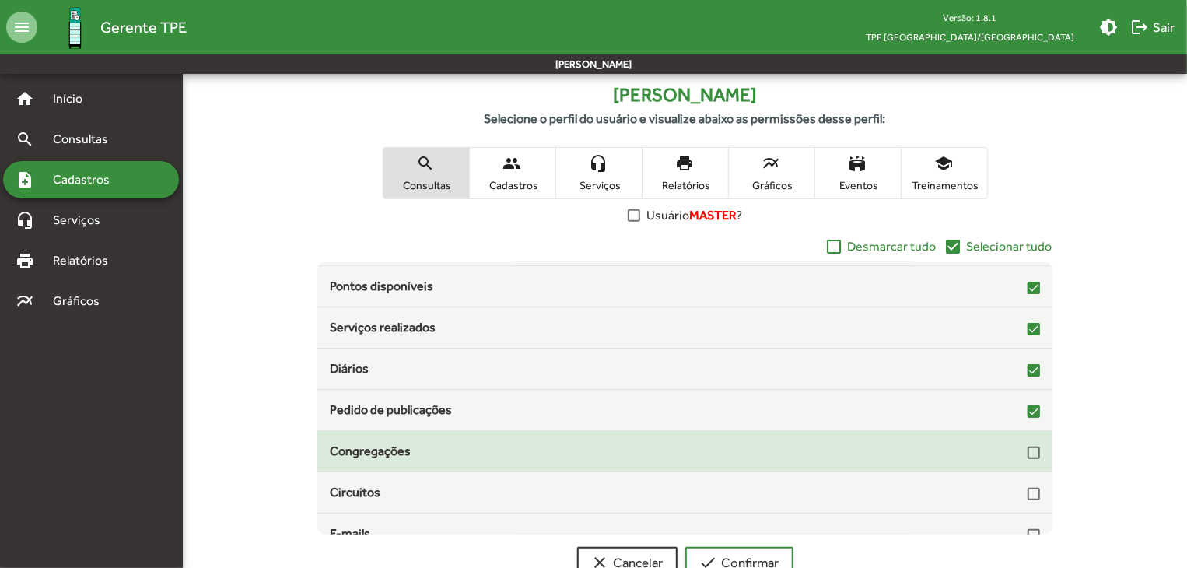
click at [1028, 453] on div at bounding box center [1033, 452] width 12 height 12
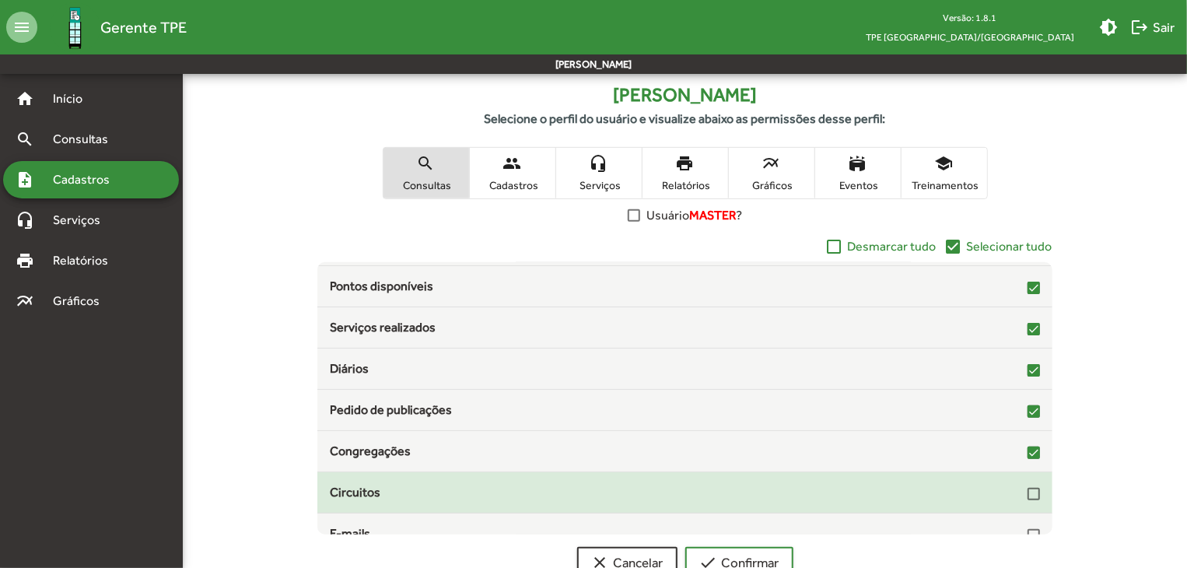
click at [1027, 493] on div at bounding box center [1033, 494] width 12 height 12
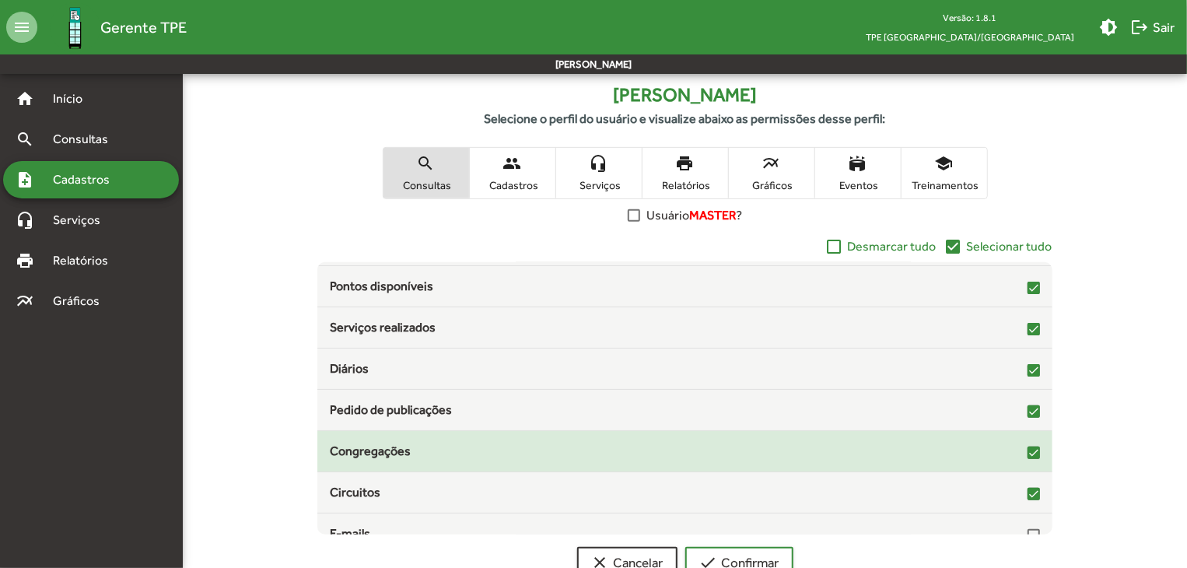
scroll to position [250, 0]
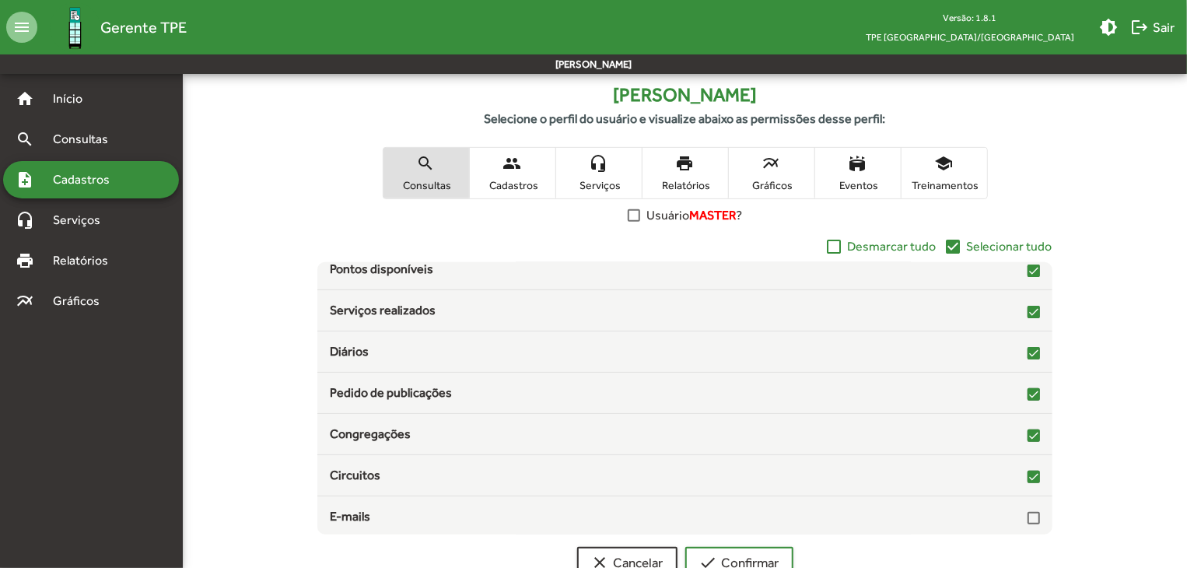
click at [509, 184] on span "Cadastros" at bounding box center [513, 185] width 78 height 14
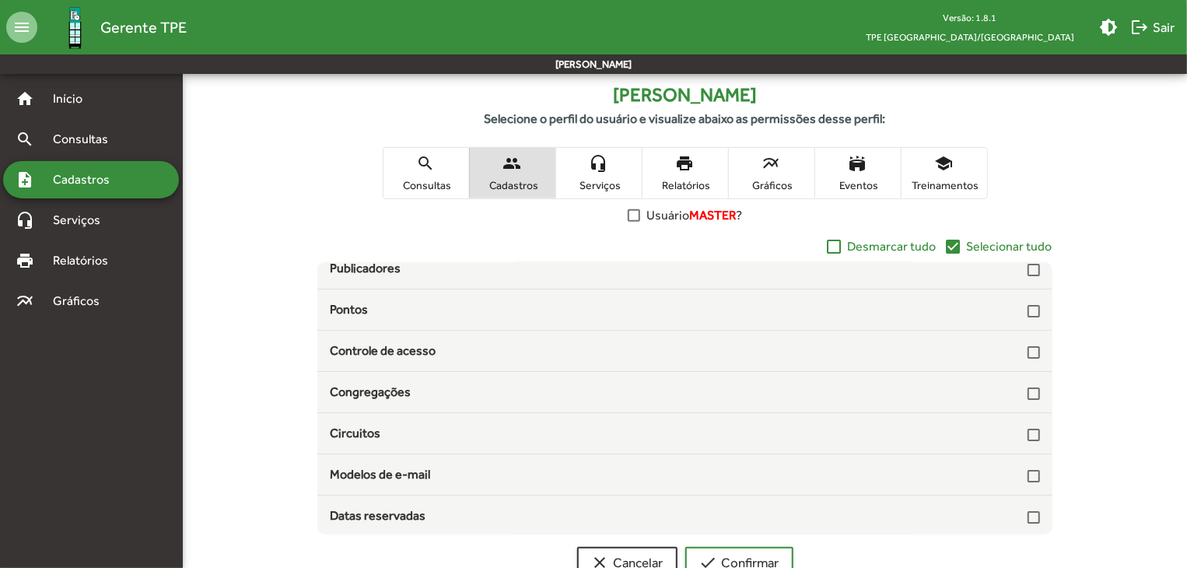
click at [604, 175] on span "headset_mic Serviços" at bounding box center [599, 173] width 86 height 51
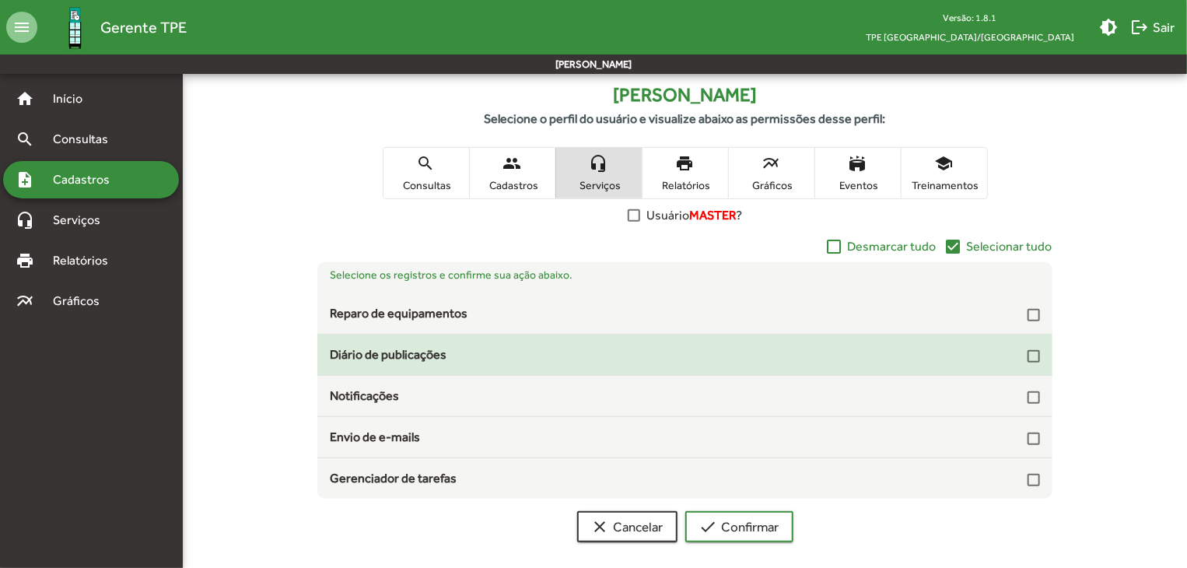
click at [1031, 352] on div at bounding box center [1033, 356] width 12 height 12
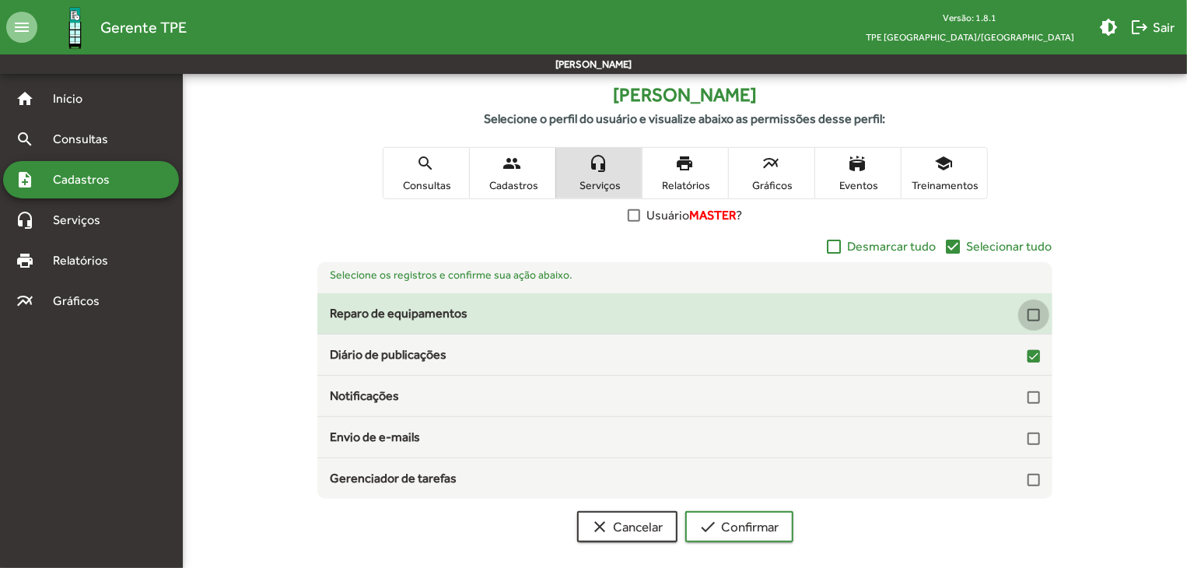
click at [1038, 315] on div at bounding box center [1033, 315] width 12 height 12
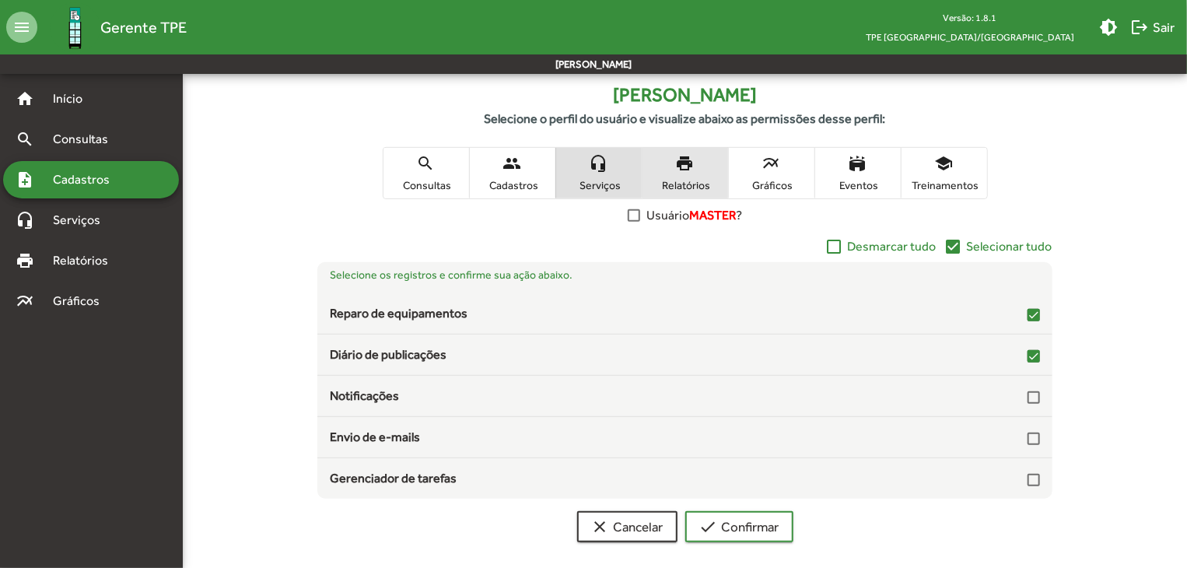
click at [683, 181] on span "Relatórios" at bounding box center [685, 185] width 78 height 14
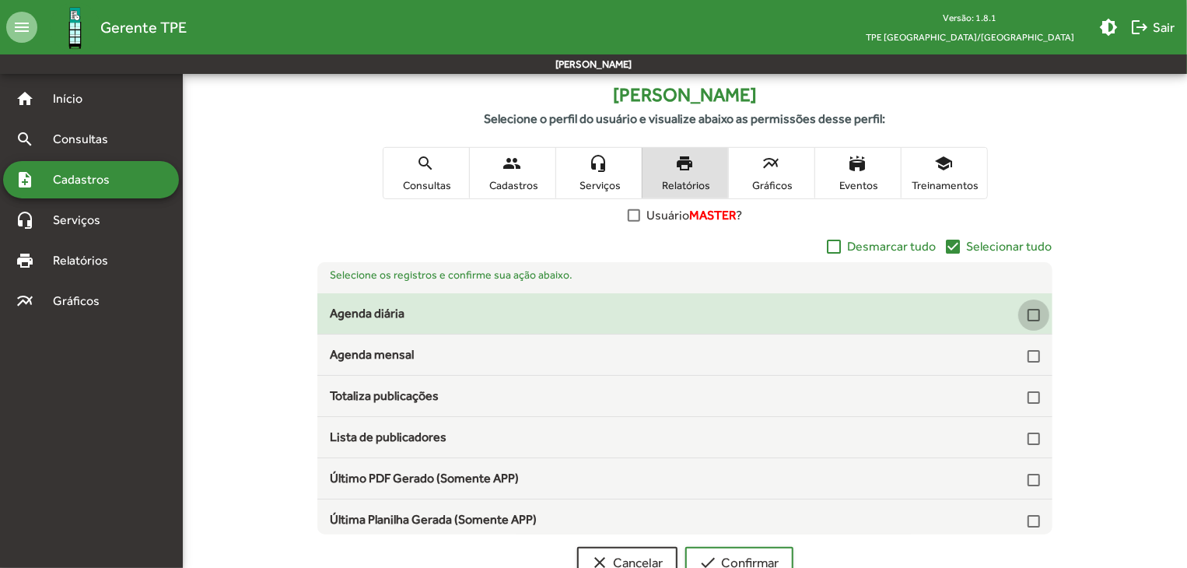
click at [1027, 320] on div at bounding box center [1033, 315] width 12 height 12
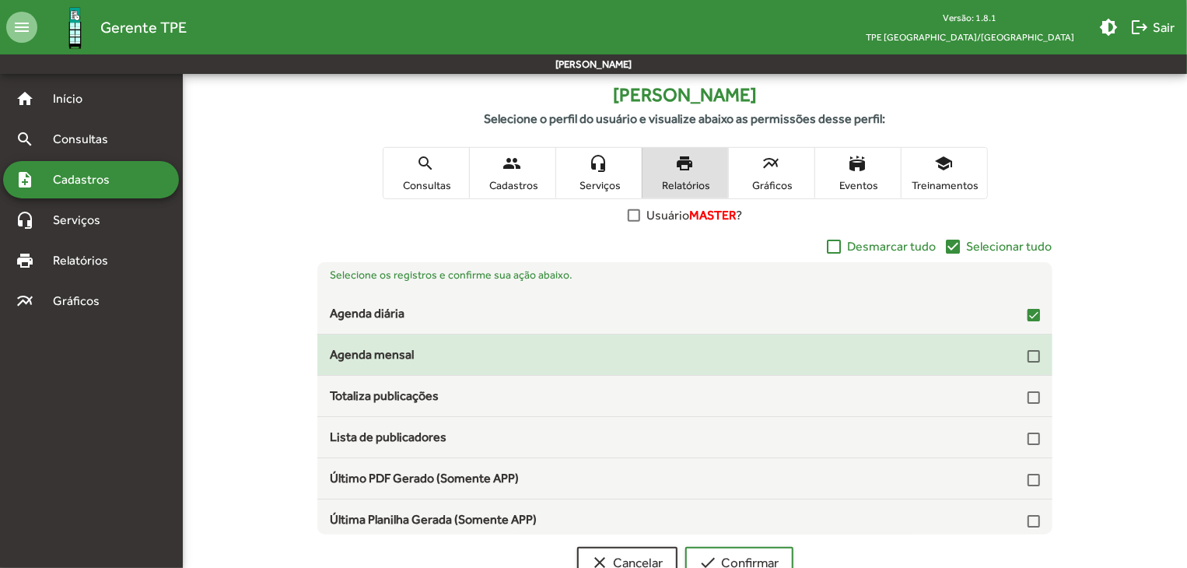
click at [1031, 359] on div at bounding box center [1033, 356] width 12 height 12
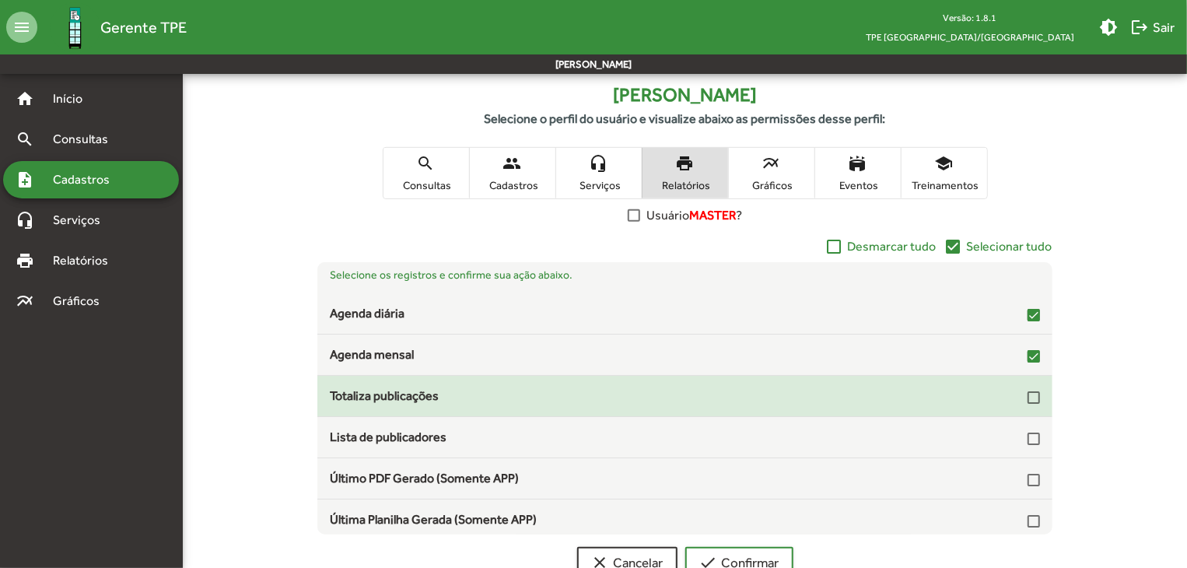
click at [1031, 396] on div at bounding box center [1033, 397] width 12 height 12
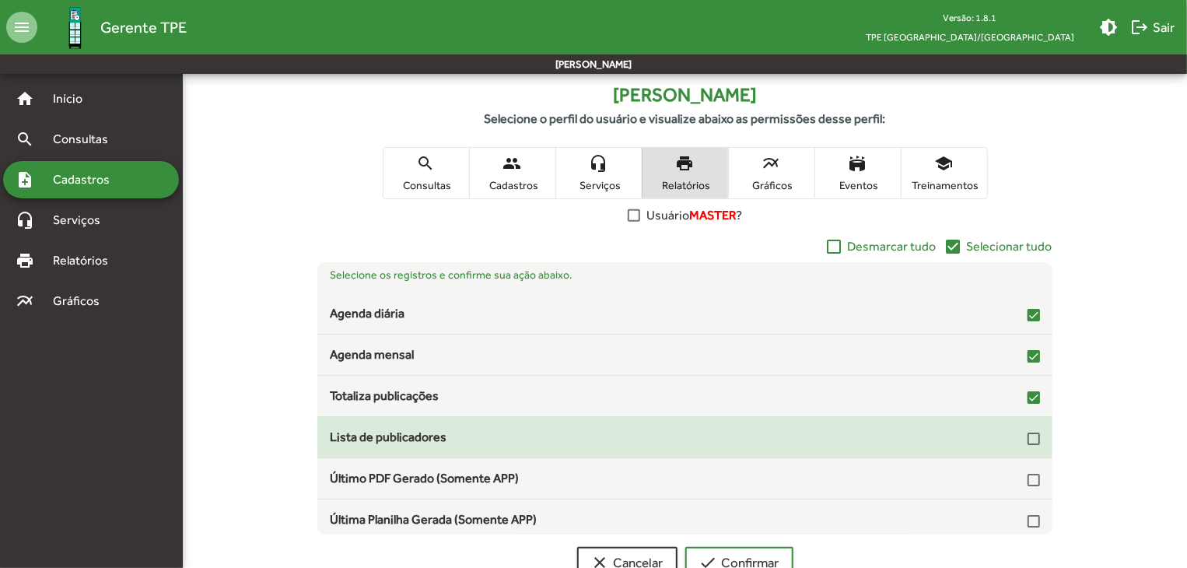
click at [1031, 438] on div at bounding box center [1033, 438] width 12 height 12
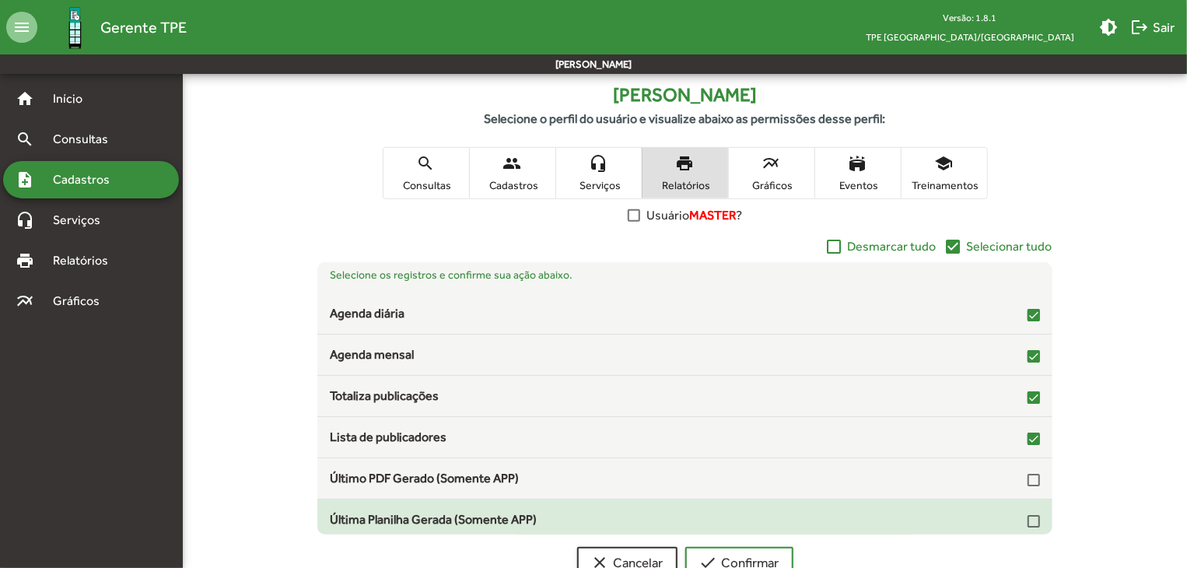
drag, startPoint x: 1022, startPoint y: 481, endPoint x: 1018, endPoint y: 520, distance: 39.1
click at [1022, 487] on mat-list-item "Último PDF Gerado (Somente APP)" at bounding box center [684, 478] width 734 height 41
click at [1018, 527] on mat-list-item "Última Planilha Gerada (Somente APP)" at bounding box center [684, 519] width 734 height 41
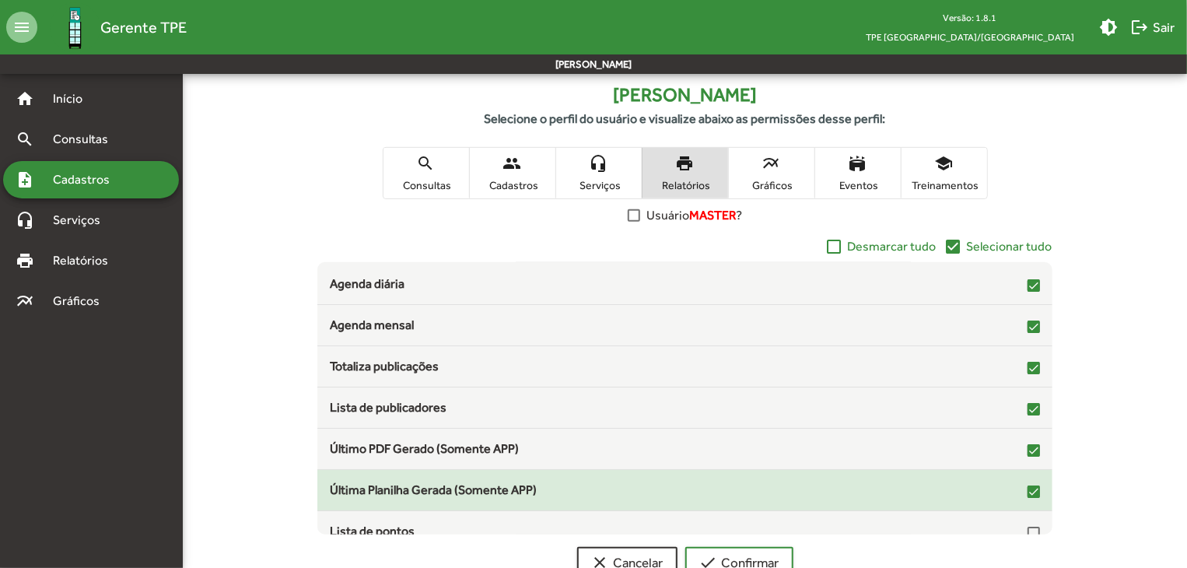
scroll to position [45, 0]
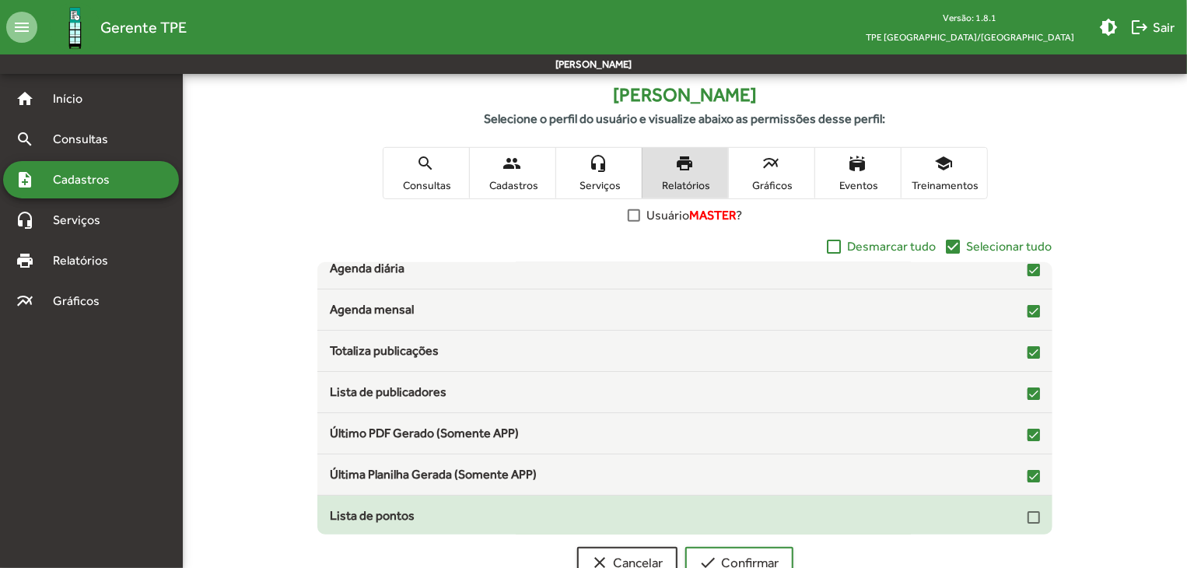
click at [1033, 519] on div "Lista de pontos" at bounding box center [684, 515] width 734 height 19
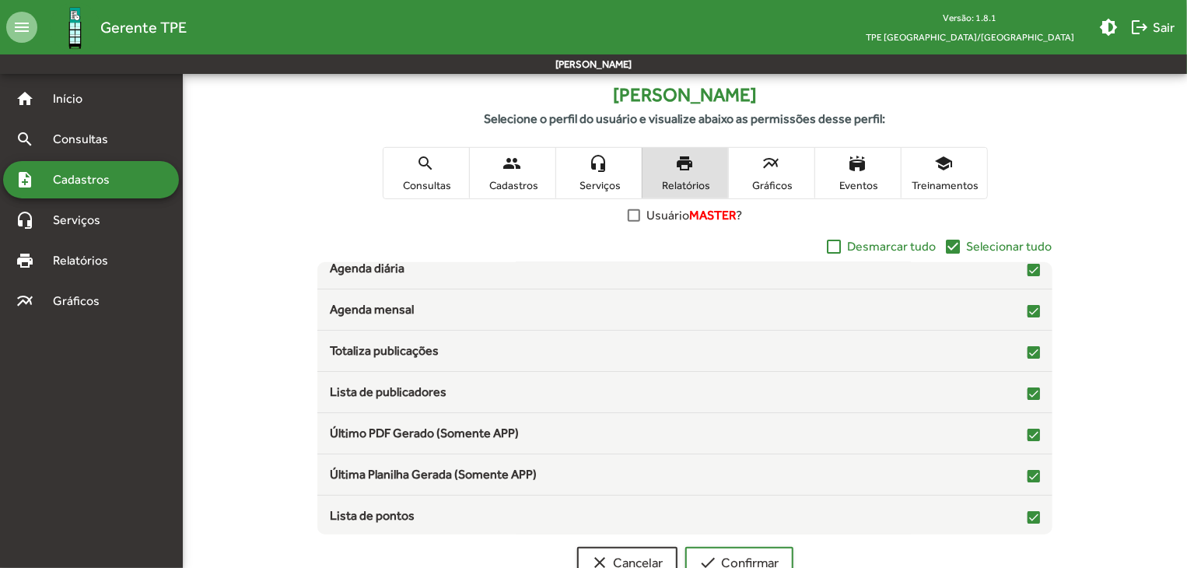
click at [779, 168] on mat-icon "multiline_chart" at bounding box center [771, 163] width 19 height 19
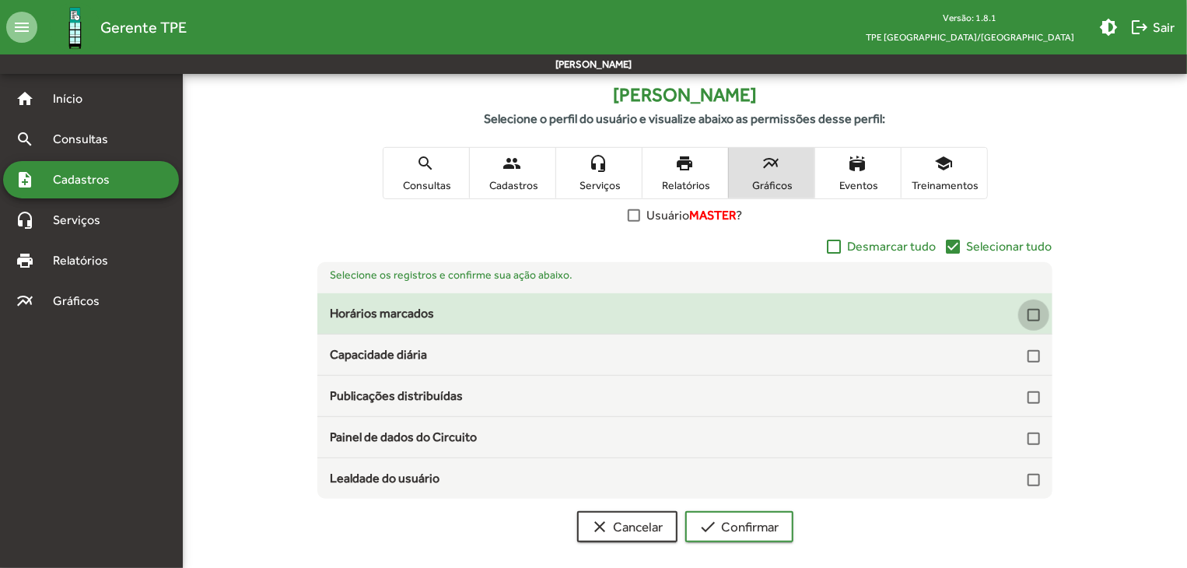
click at [1039, 312] on div at bounding box center [1033, 315] width 12 height 12
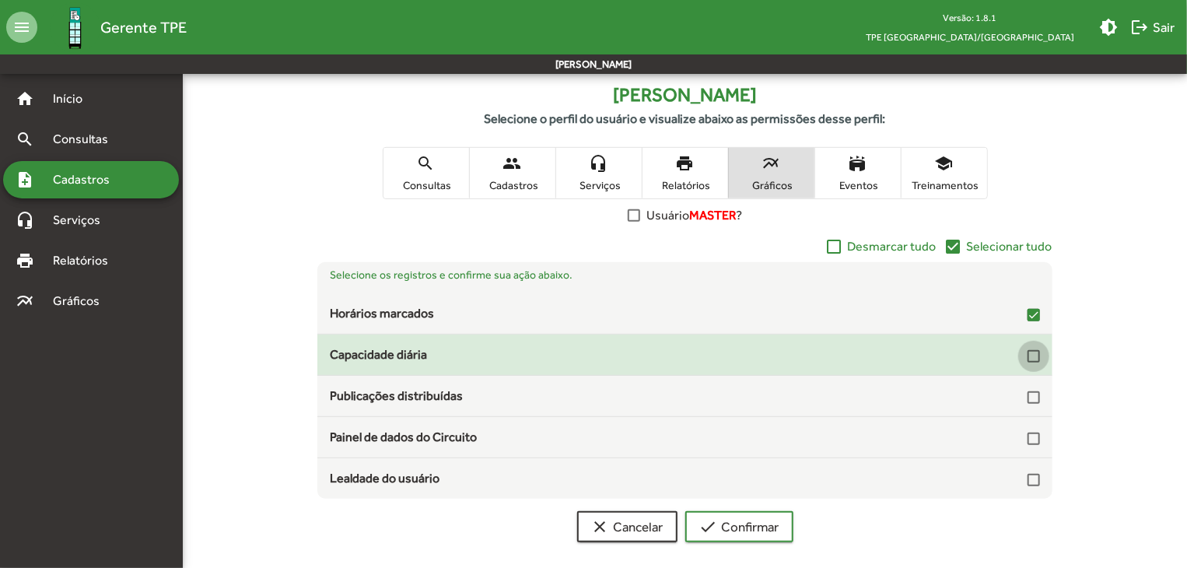
click at [1036, 352] on div at bounding box center [1033, 356] width 12 height 12
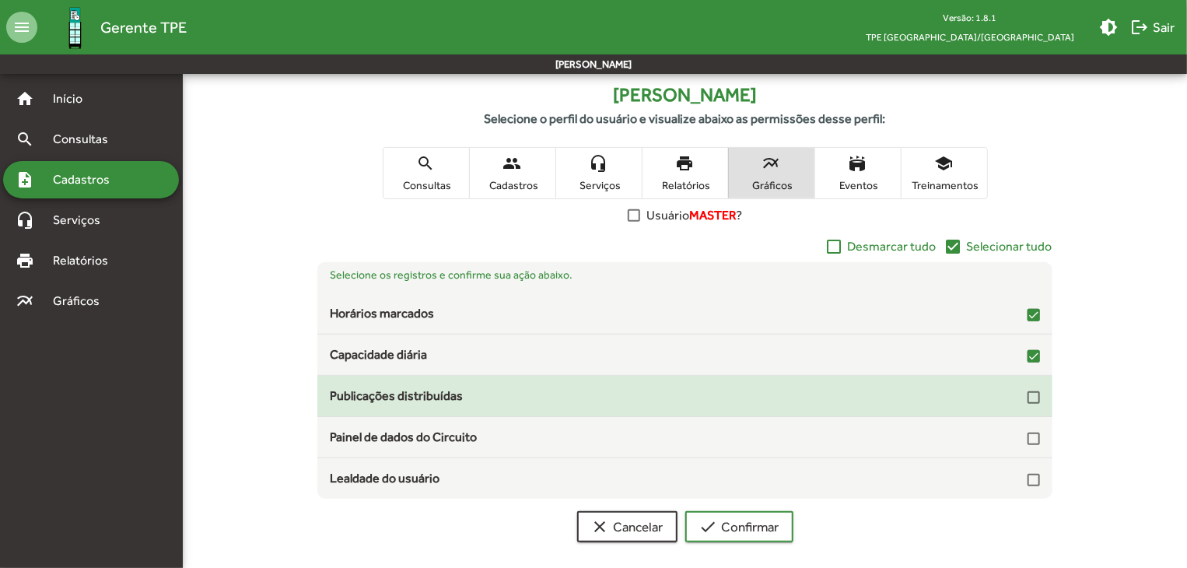
click at [1041, 396] on div "Publicações distribuídas" at bounding box center [684, 396] width 734 height 19
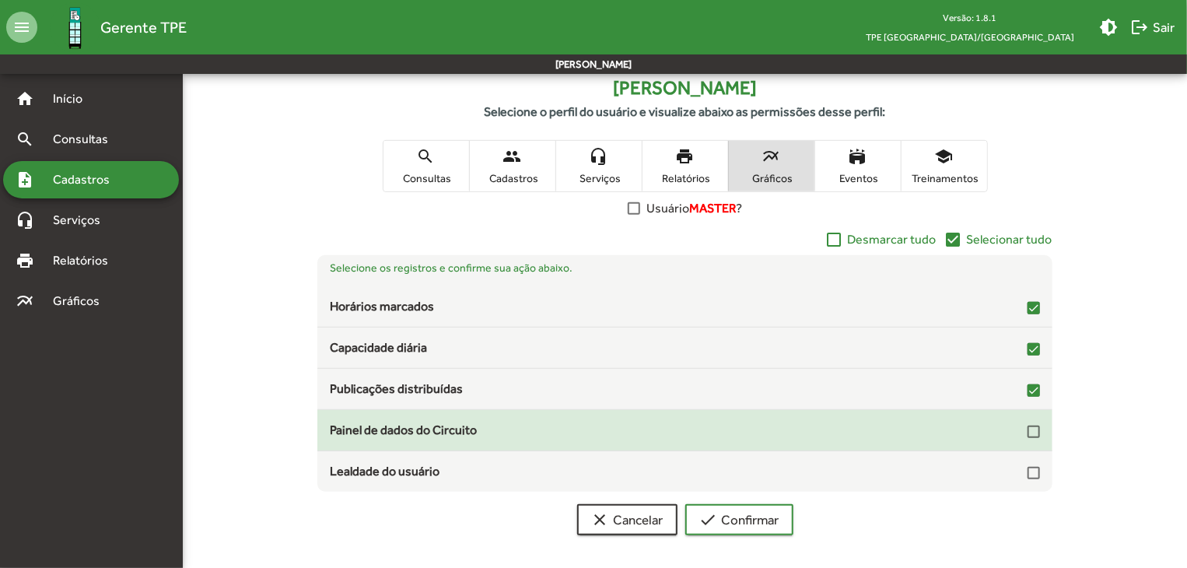
scroll to position [243, 0]
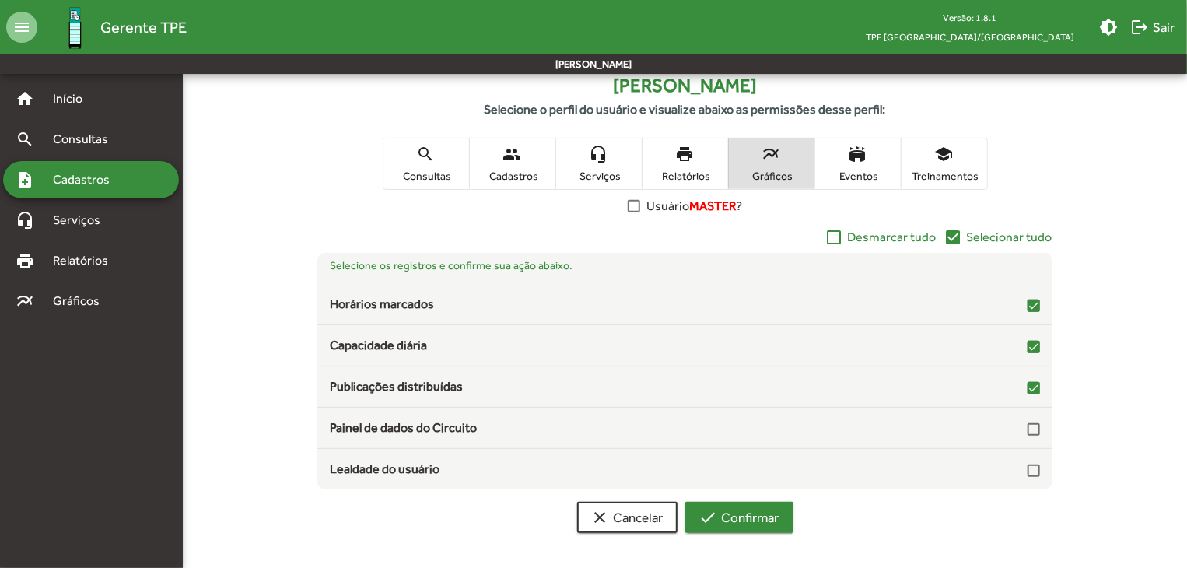
click at [780, 522] on button "check Confirmar" at bounding box center [739, 517] width 108 height 31
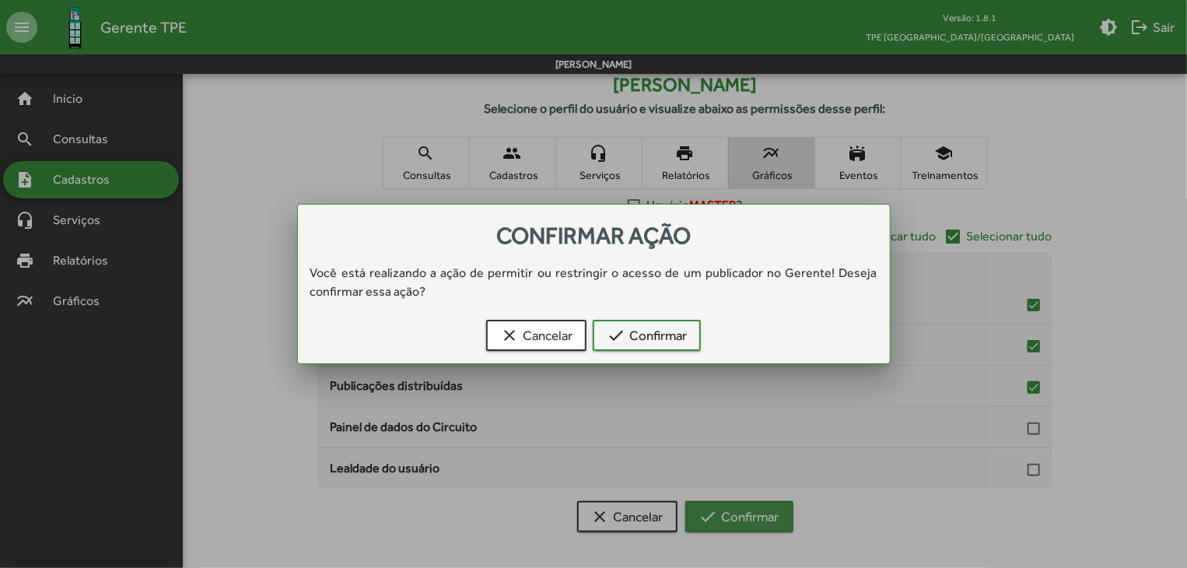
scroll to position [0, 0]
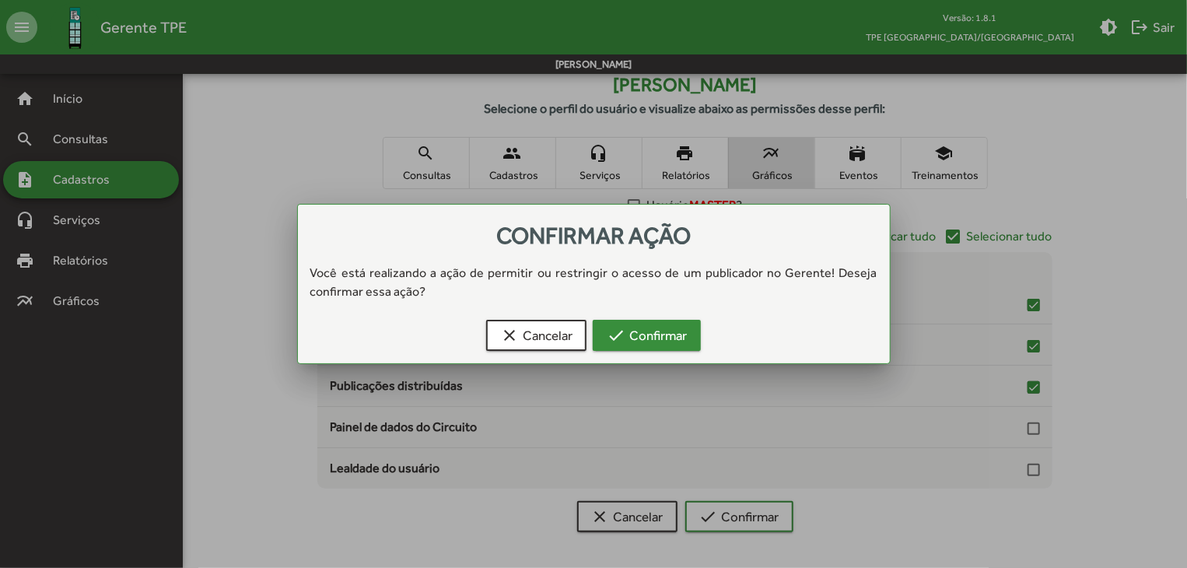
click at [614, 334] on mat-icon "check" at bounding box center [616, 335] width 19 height 19
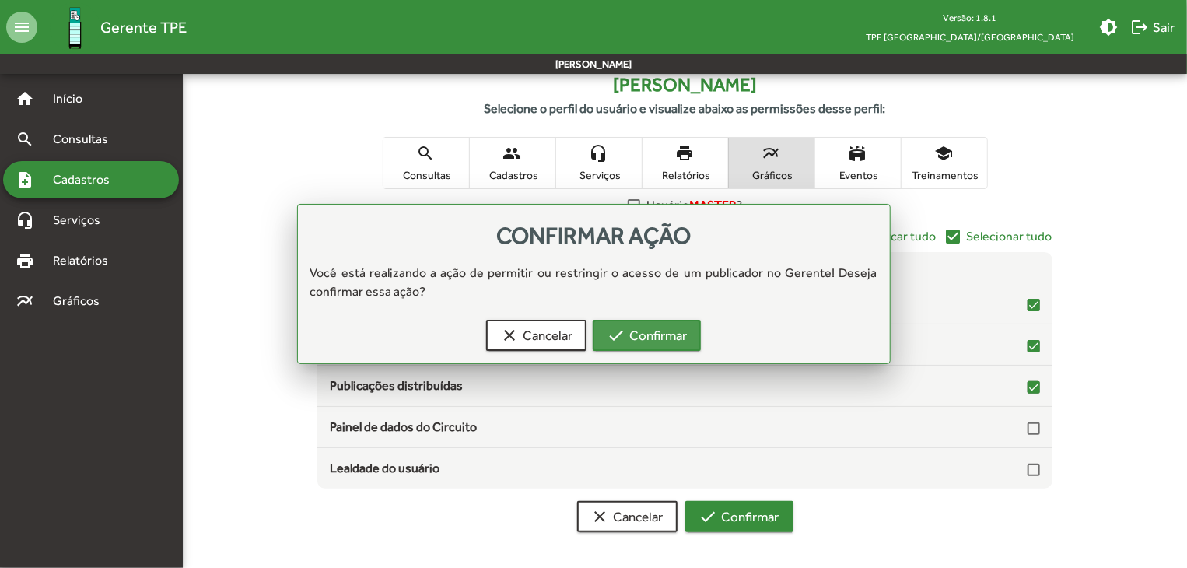
scroll to position [243, 0]
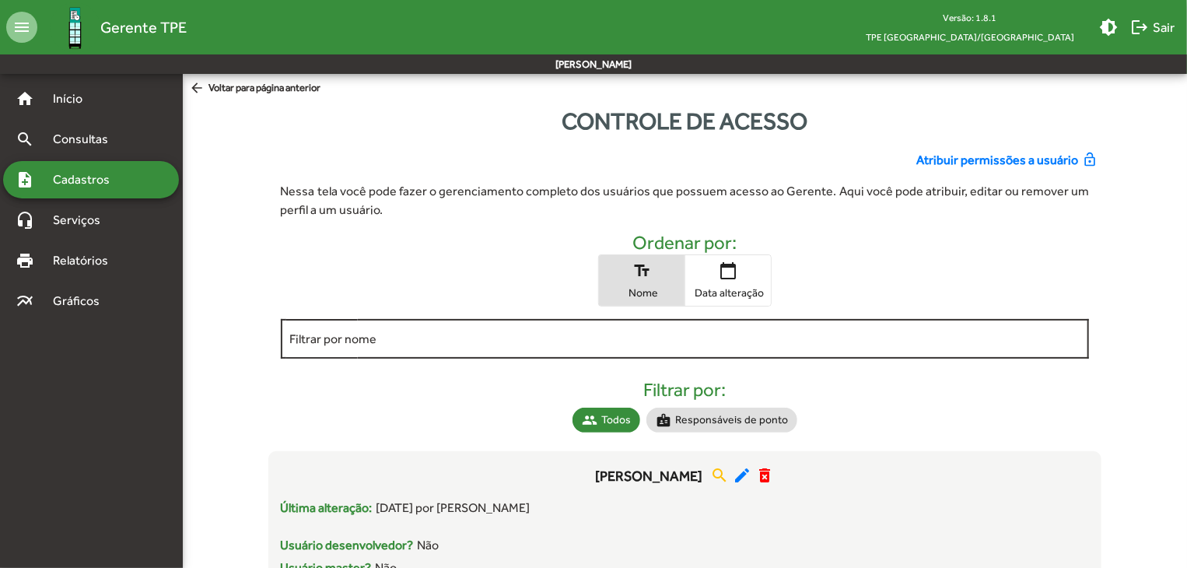
click at [406, 347] on div "Filtrar por nome" at bounding box center [685, 337] width 790 height 43
type input "***"
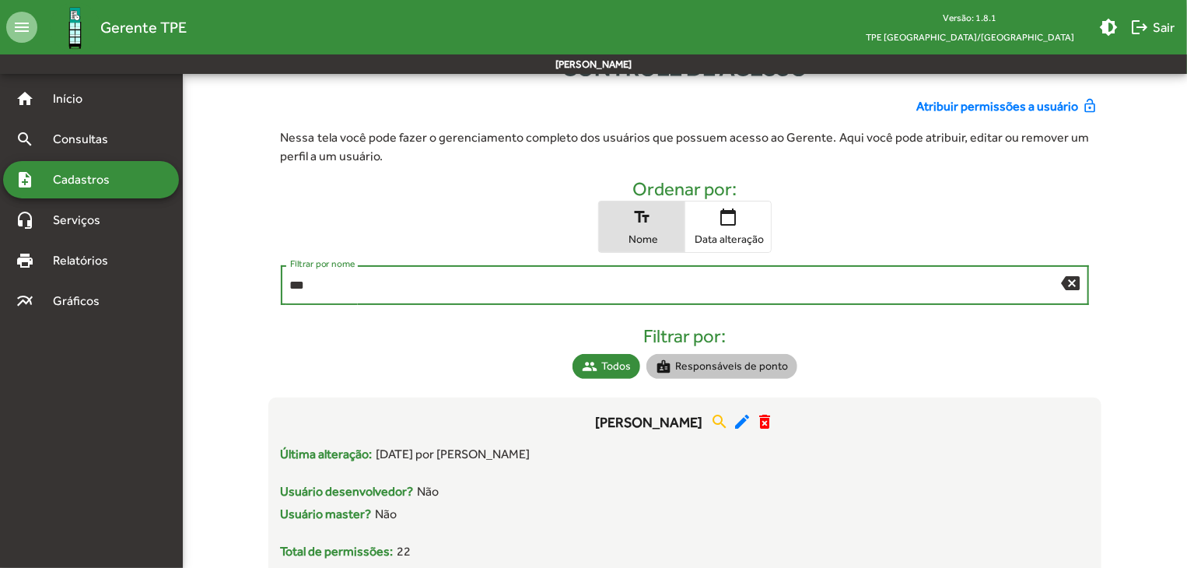
scroll to position [233, 0]
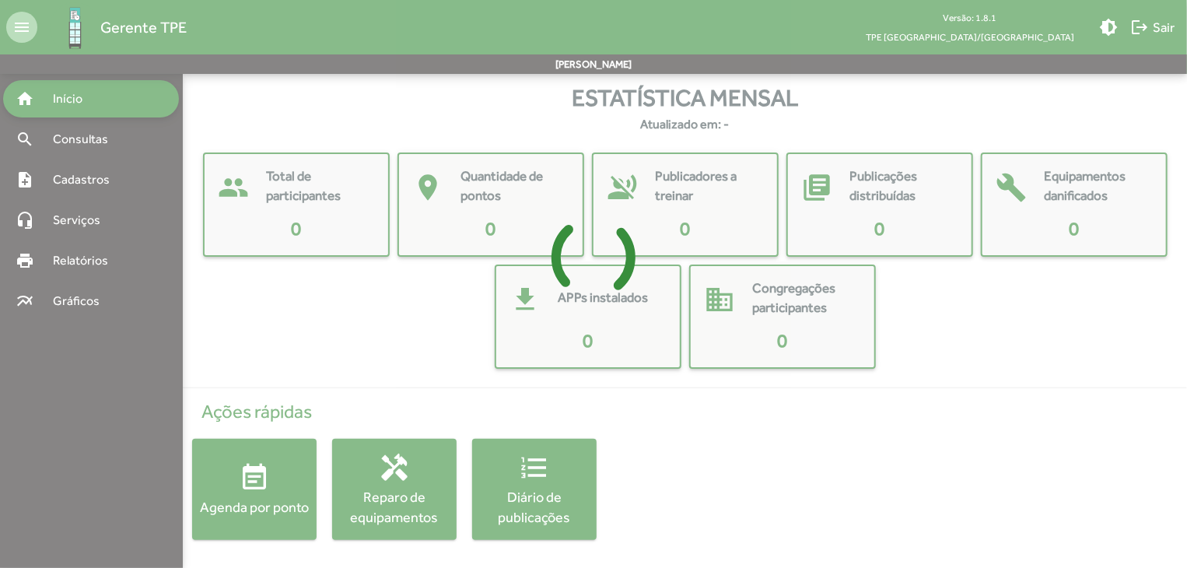
click at [75, 142] on div at bounding box center [593, 284] width 1187 height 568
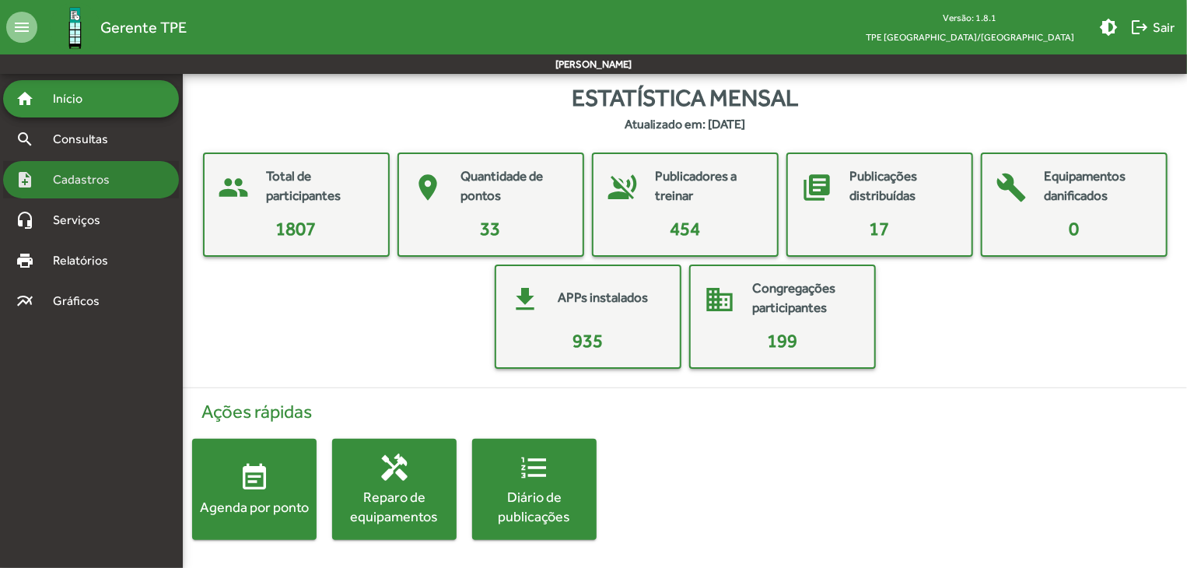
click at [90, 182] on span "Cadastros" at bounding box center [87, 179] width 86 height 19
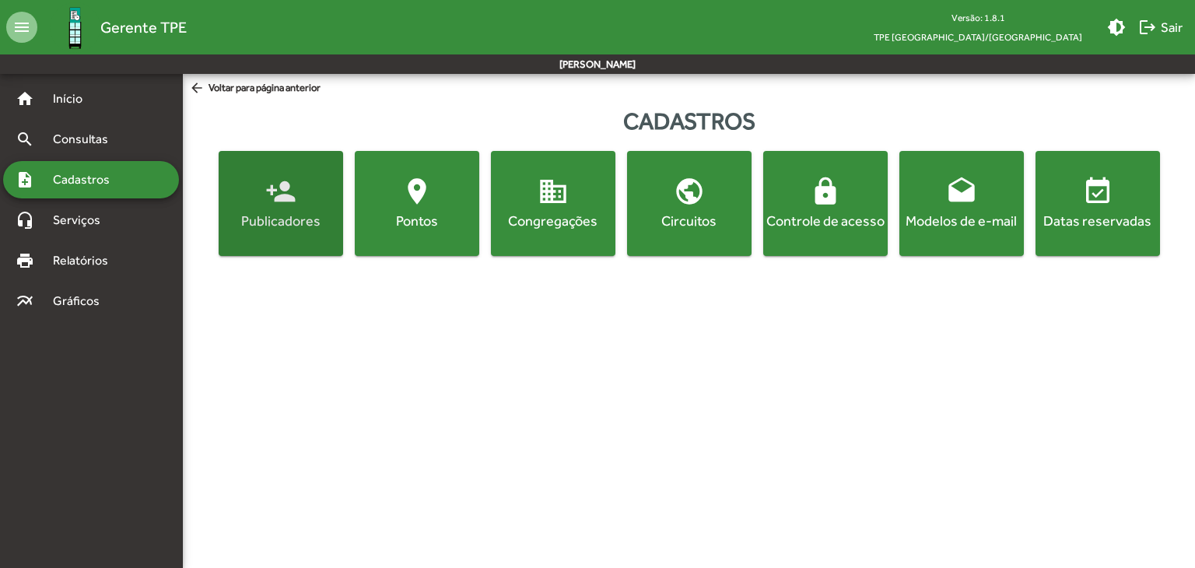
click at [284, 212] on div "Publicadores" at bounding box center [281, 220] width 118 height 19
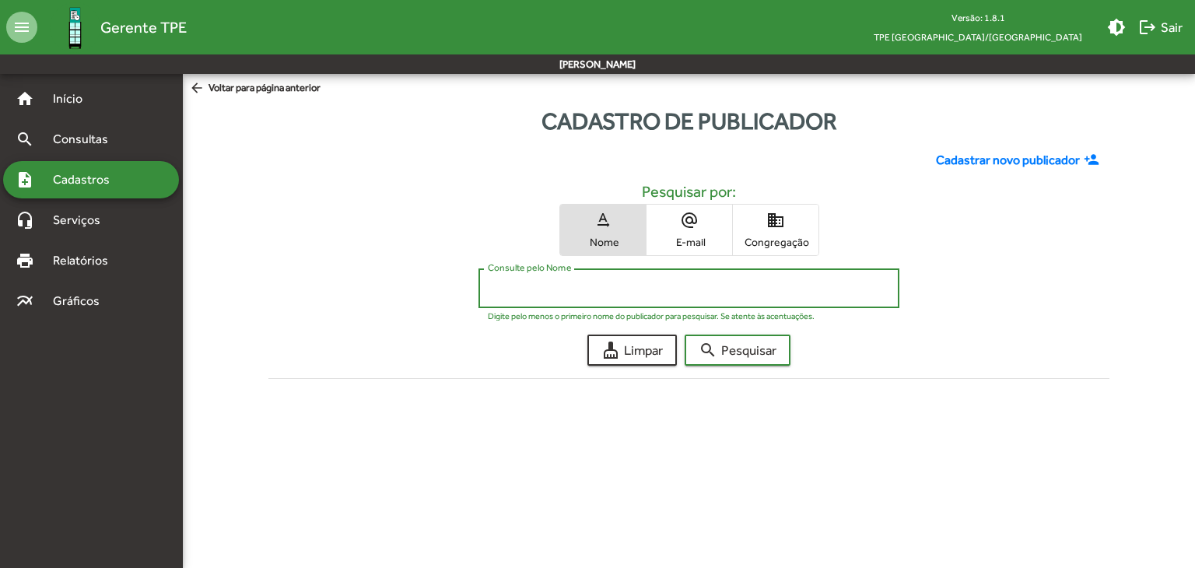
click at [620, 287] on input "Consulte pelo Nome" at bounding box center [688, 289] width 401 height 14
type input "*****"
click at [766, 348] on span "search Pesquisar" at bounding box center [737, 350] width 78 height 28
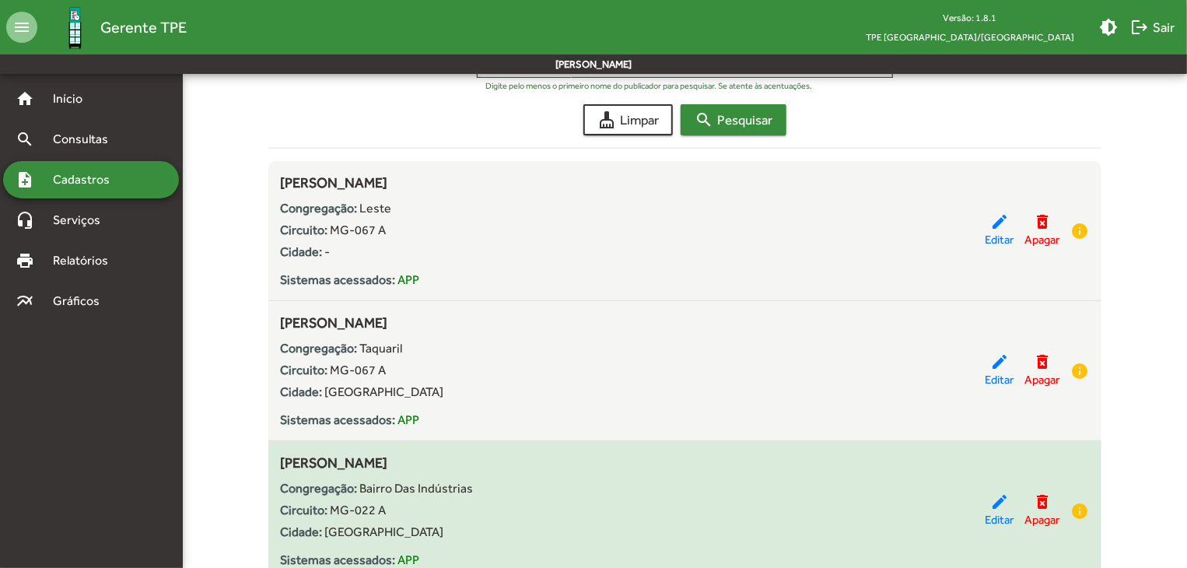
scroll to position [233, 0]
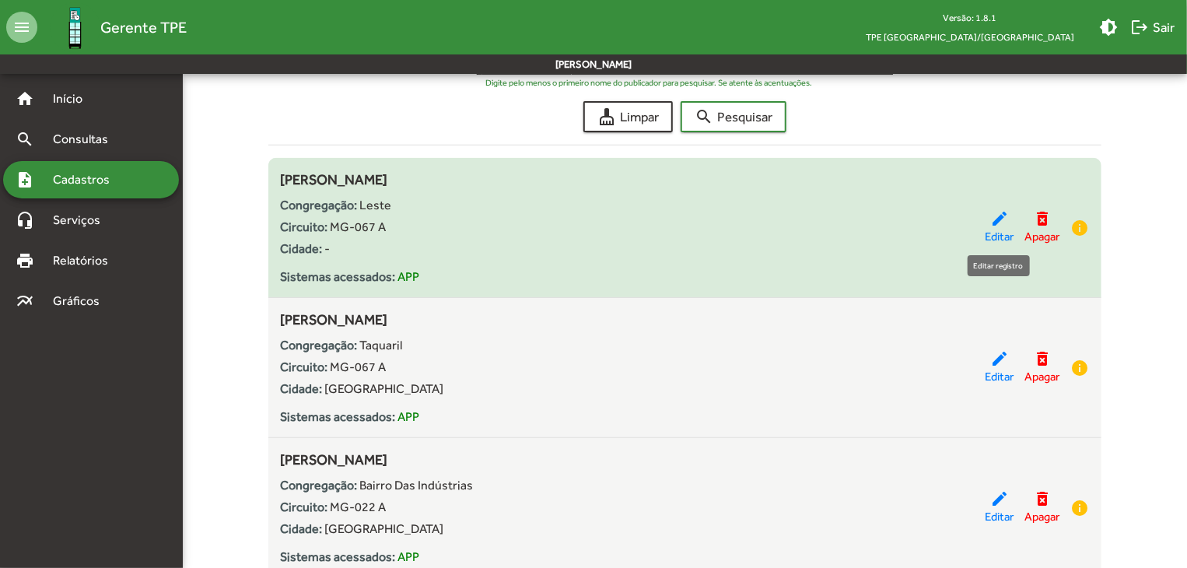
click at [999, 221] on mat-icon "edit" at bounding box center [999, 218] width 19 height 19
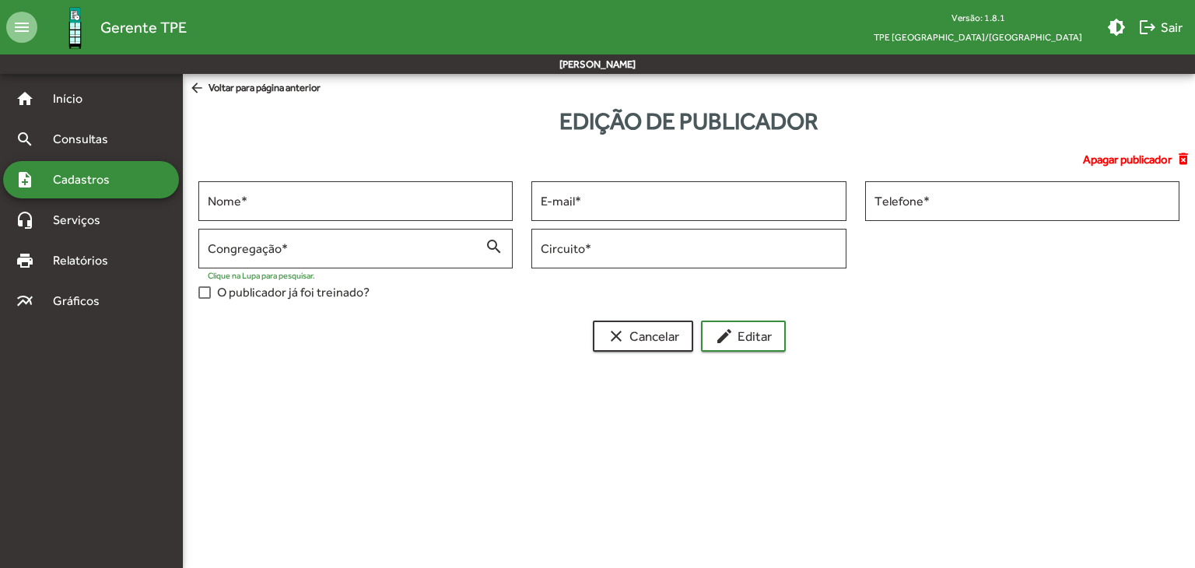
type input "**********"
type input "********"
